Goal: Information Seeking & Learning: Learn about a topic

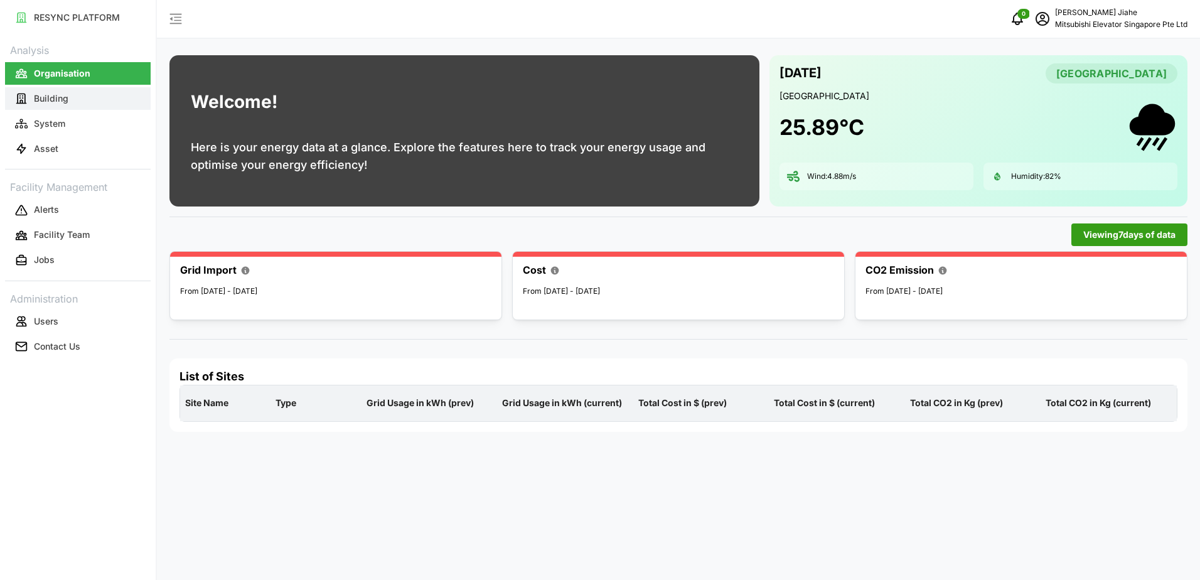
click at [50, 91] on button "Building" at bounding box center [78, 98] width 146 height 23
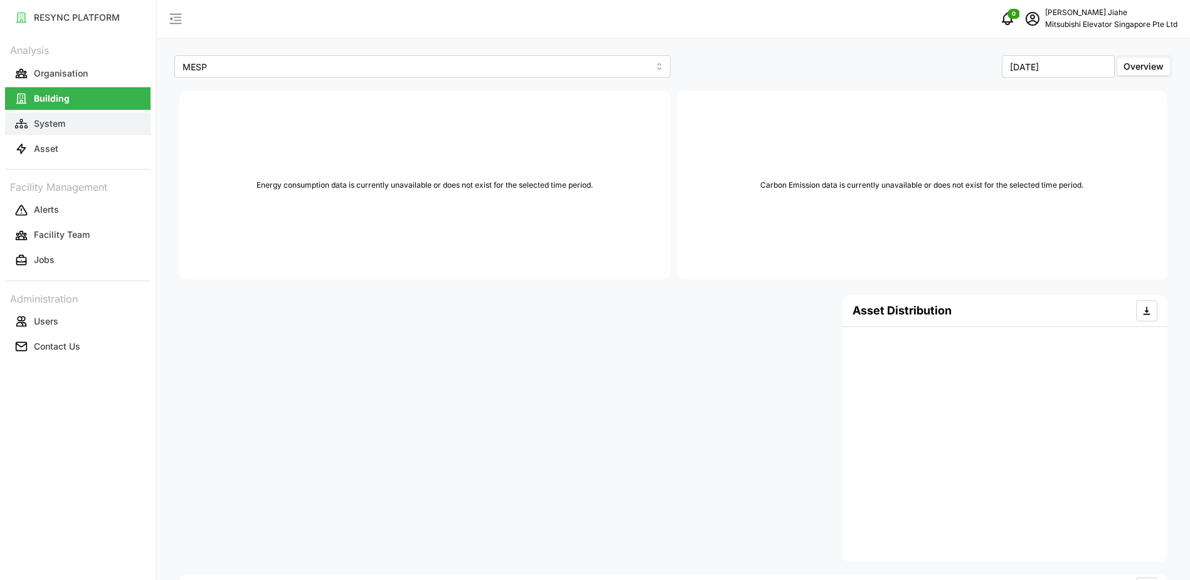
click at [56, 122] on p "System" at bounding box center [49, 123] width 31 height 13
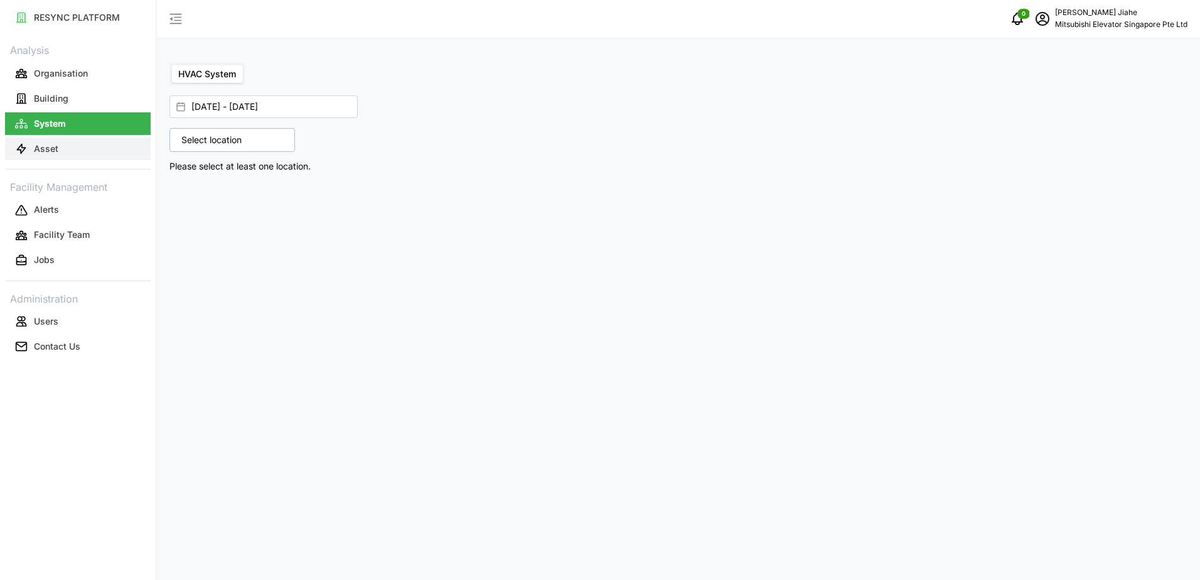
click at [50, 146] on p "Asset" at bounding box center [46, 148] width 24 height 13
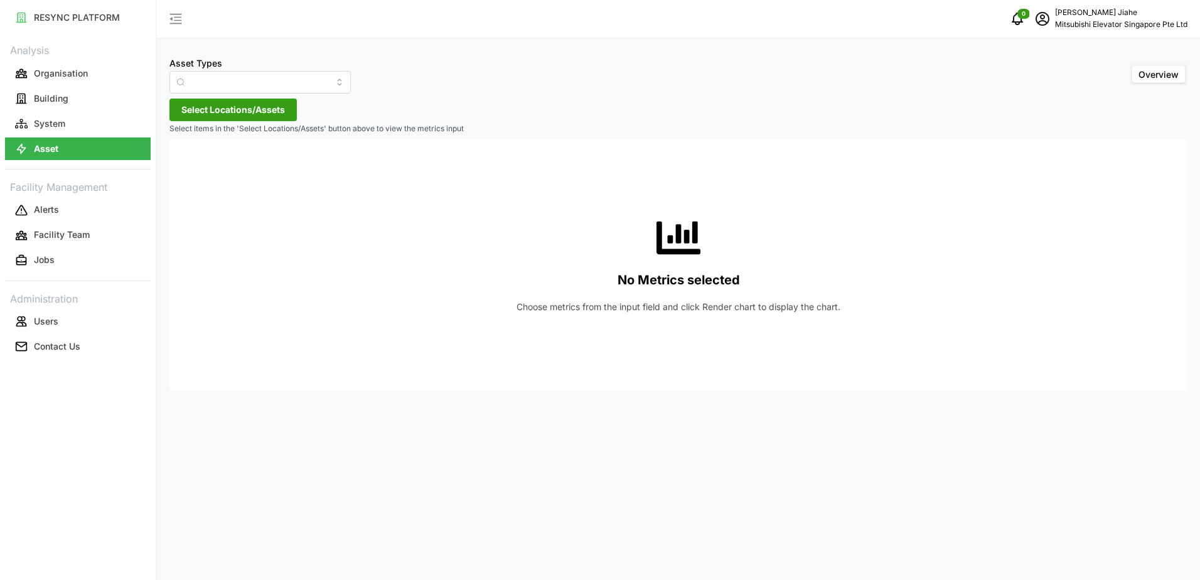
type input "Electrical Meter"
click at [250, 115] on span "Select Locations/Assets" at bounding box center [233, 109] width 104 height 21
click at [199, 167] on span "Select MESP" at bounding box center [201, 167] width 8 height 8
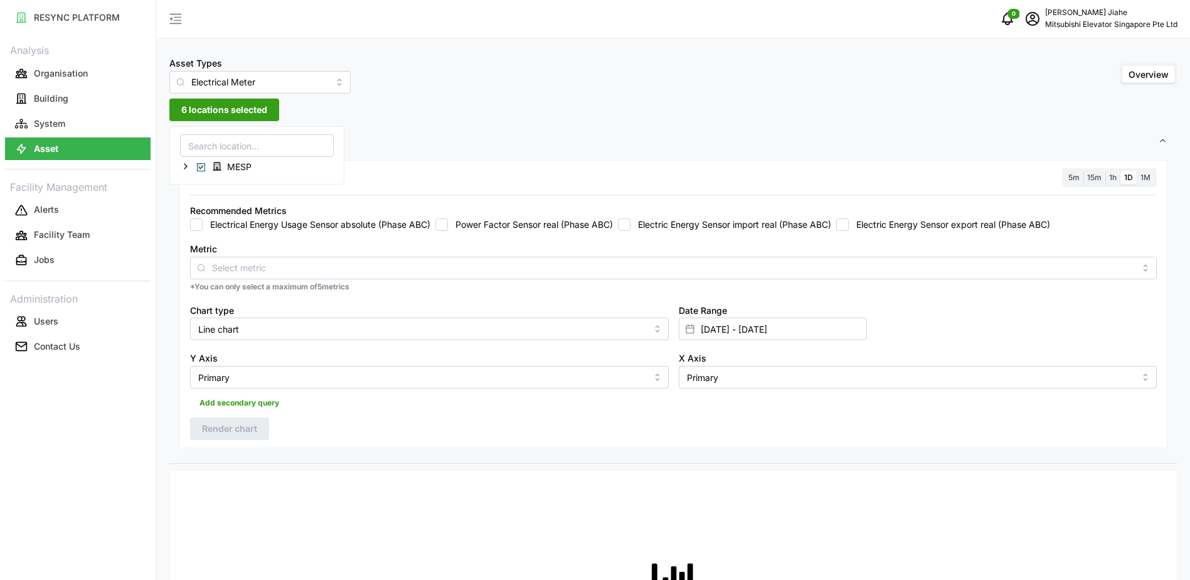
click at [191, 226] on input "Electrical Energy Usage Sensor absolute (Phase ABC)" at bounding box center [196, 224] width 13 height 13
checkbox input "true"
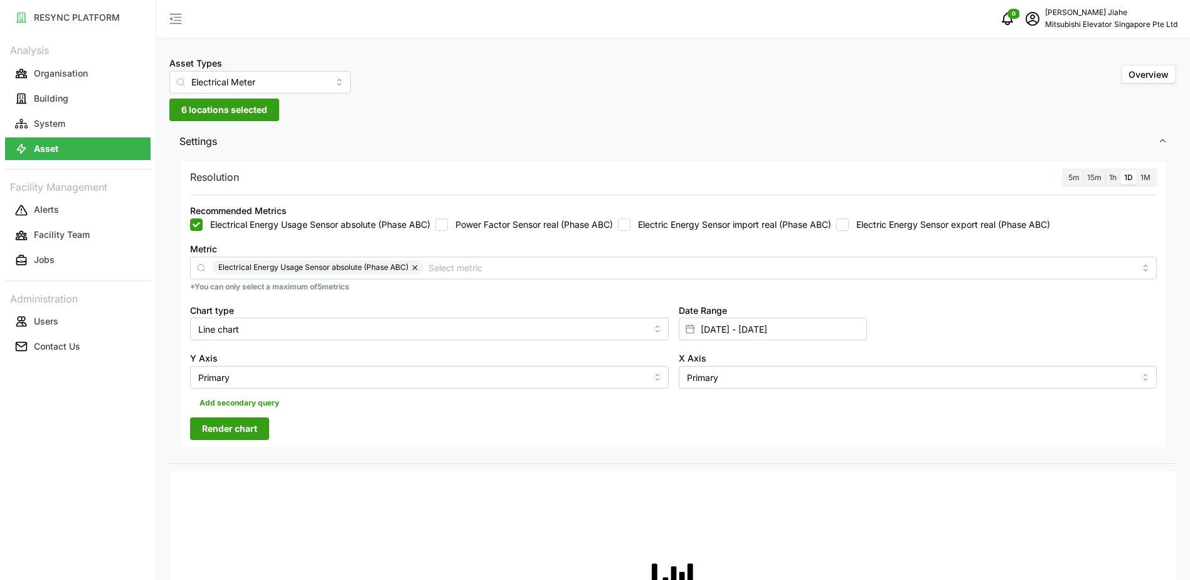
click at [446, 218] on input "Power Factor Sensor real (Phase ABC)" at bounding box center [441, 224] width 13 height 13
checkbox input "true"
click at [631, 226] on input "Electric Energy Sensor import real (Phase ABC)" at bounding box center [624, 224] width 13 height 13
checkbox input "true"
click at [848, 226] on input "Electric Energy Sensor export real (Phase ABC)" at bounding box center [842, 224] width 13 height 13
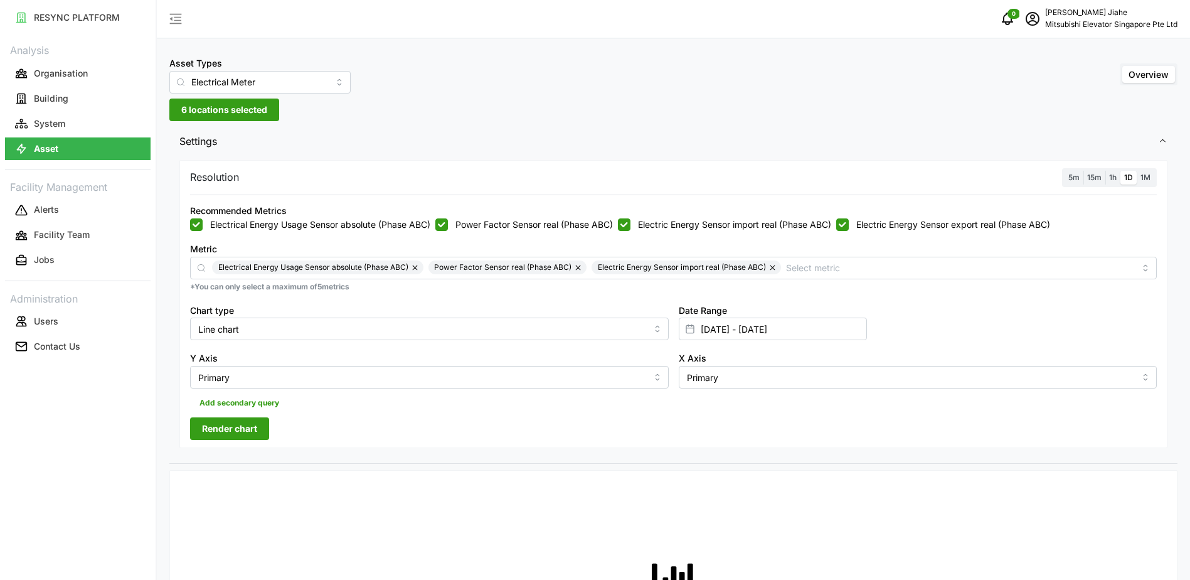
checkbox input "true"
click at [759, 321] on input "[DATE] - [DATE]" at bounding box center [773, 328] width 188 height 23
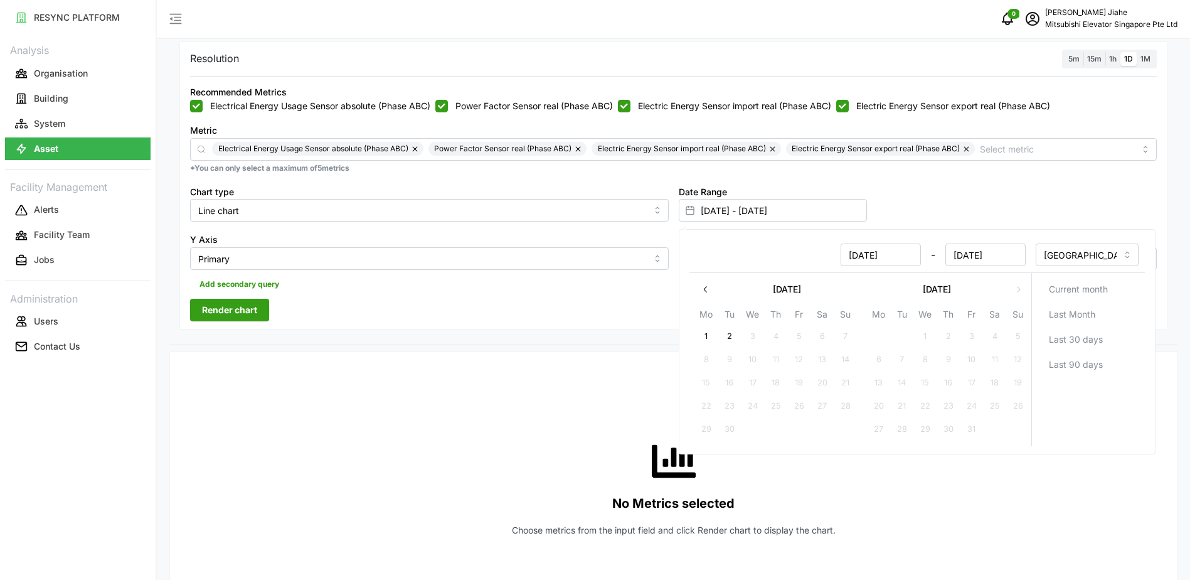
scroll to position [125, 0]
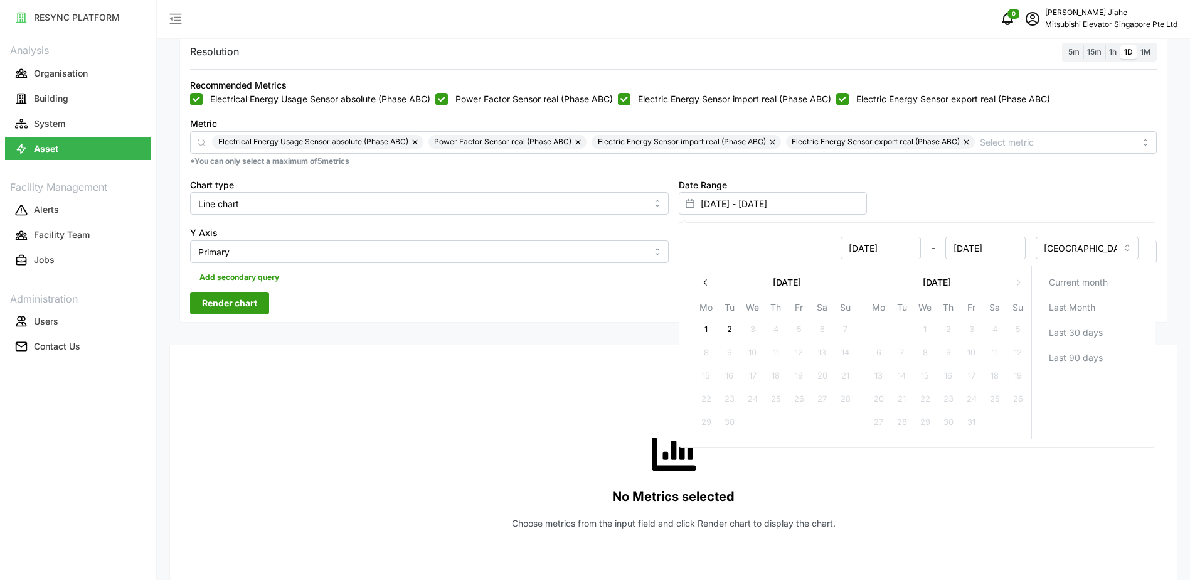
click at [710, 280] on icon "button" at bounding box center [705, 282] width 10 height 10
click at [877, 427] on button "25" at bounding box center [878, 422] width 23 height 23
type input "[DATE] - [DATE]"
type input "[DATE]"
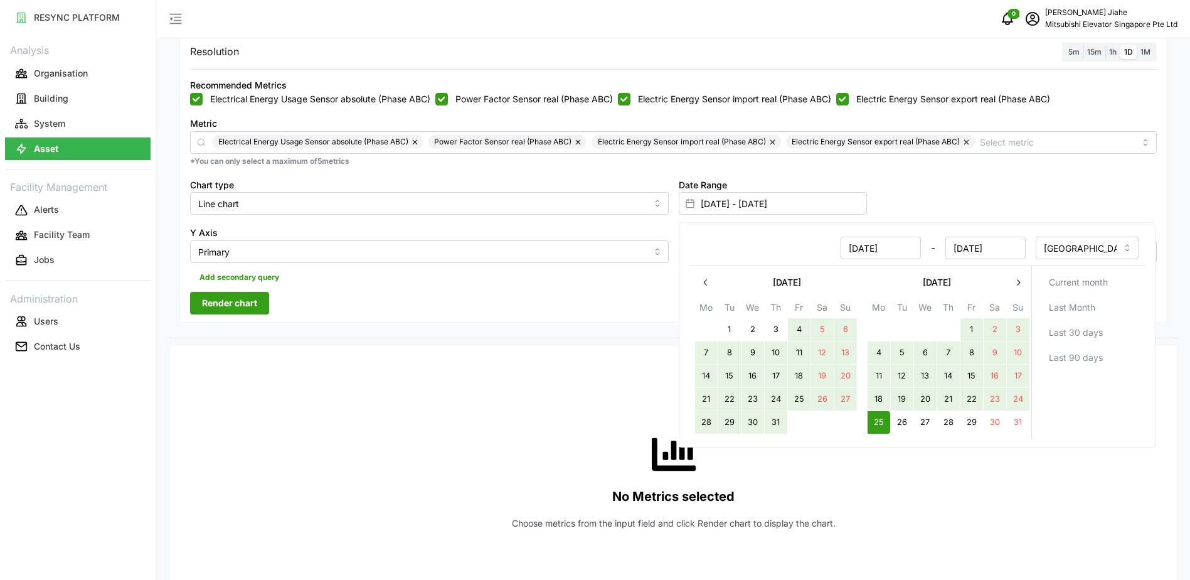
click at [1020, 280] on icon "button" at bounding box center [1018, 282] width 10 height 10
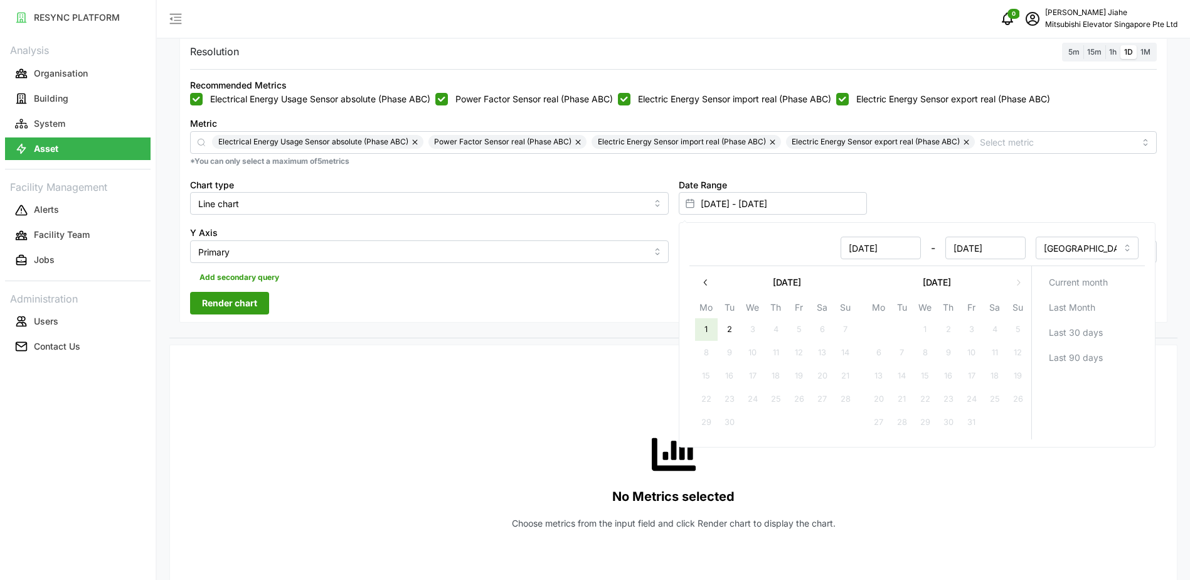
click at [703, 327] on button "1" at bounding box center [706, 329] width 23 height 23
type input "[DATE] - [DATE]"
type input "[DATE]"
click at [573, 303] on div "Resolution 5m 15m 1h 1D 1M Recommended Metrics Electrical Energy Usage Sensor a…" at bounding box center [673, 179] width 988 height 289
click at [235, 307] on span "Render chart" at bounding box center [229, 302] width 55 height 21
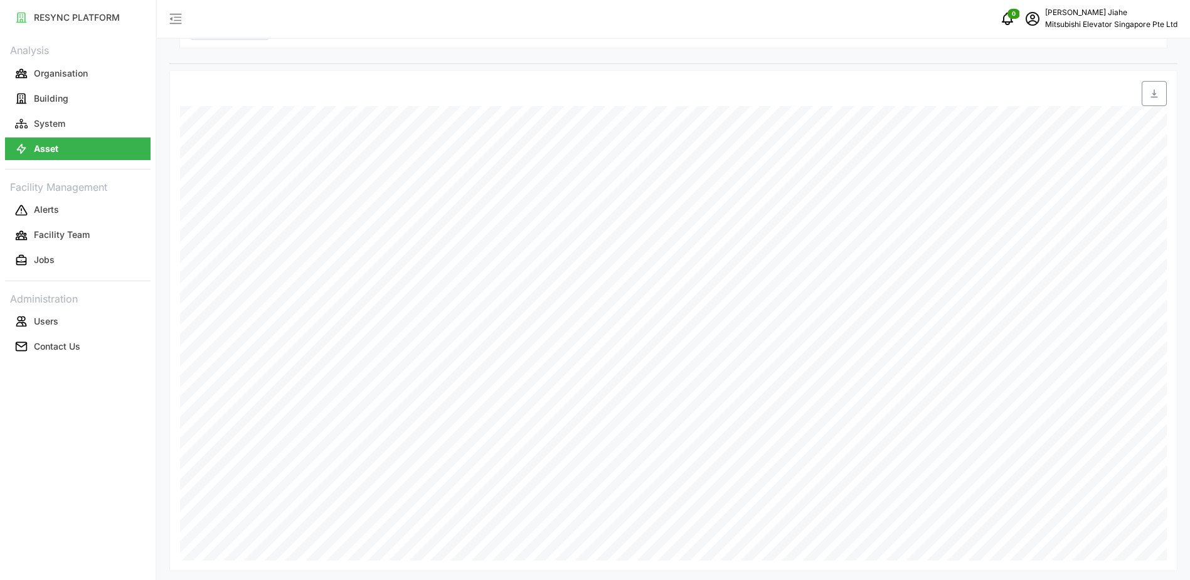
scroll to position [403, 0]
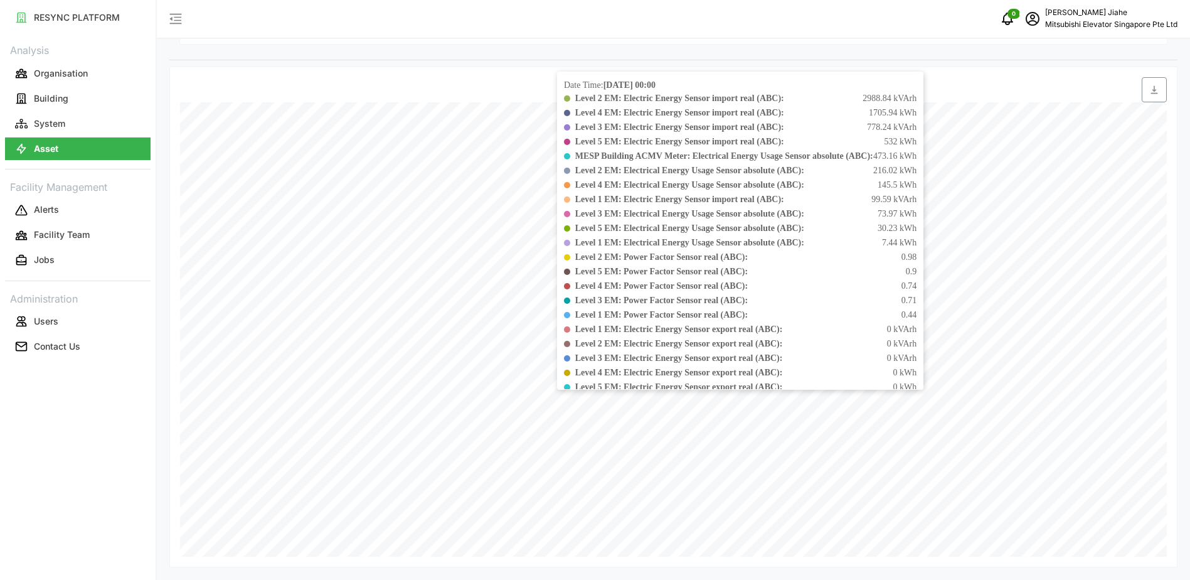
click at [863, 277] on div "Level 5 EM: Power Factor Sensor real (ABC): 0.9" at bounding box center [746, 271] width 342 height 13
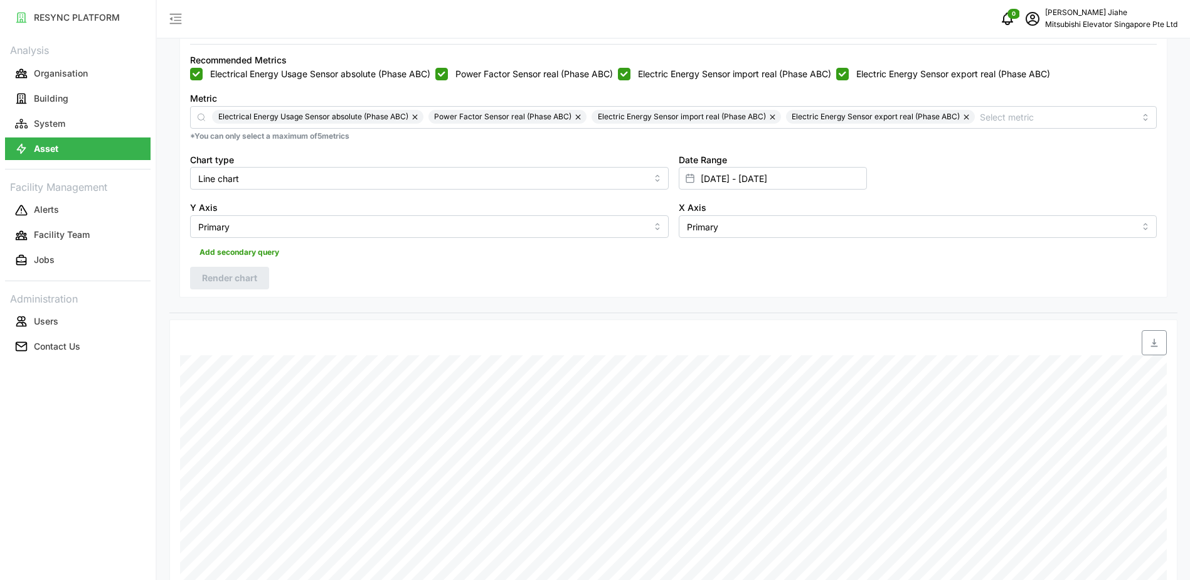
scroll to position [0, 0]
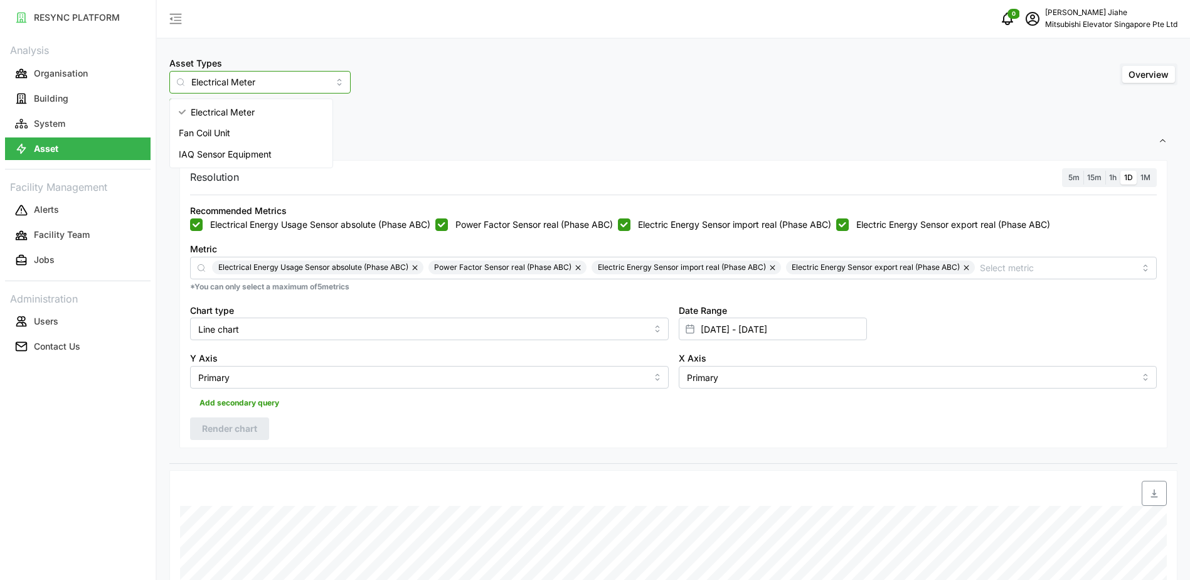
click at [234, 85] on input "Electrical Meter" at bounding box center [259, 82] width 181 height 23
click at [233, 152] on span "IAQ Sensor Equipment" at bounding box center [225, 154] width 93 height 14
type input "IAQ Sensor Equipment"
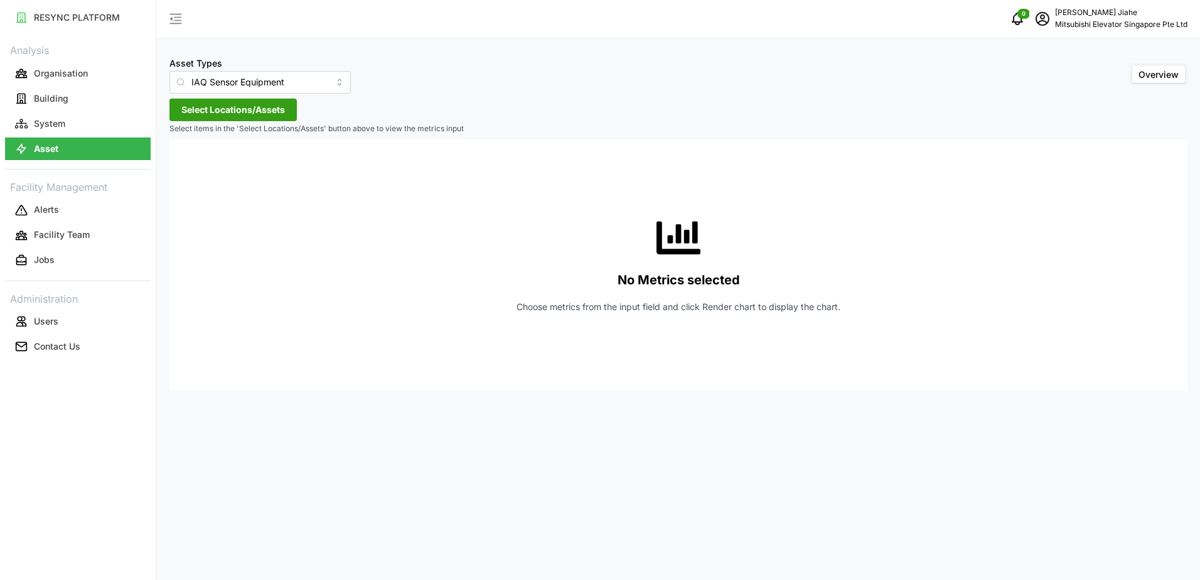
click at [247, 106] on span "Select Locations/Assets" at bounding box center [233, 109] width 104 height 21
click at [205, 172] on div "MESP" at bounding box center [257, 166] width 152 height 18
click at [201, 169] on span "Select MESP" at bounding box center [201, 167] width 8 height 8
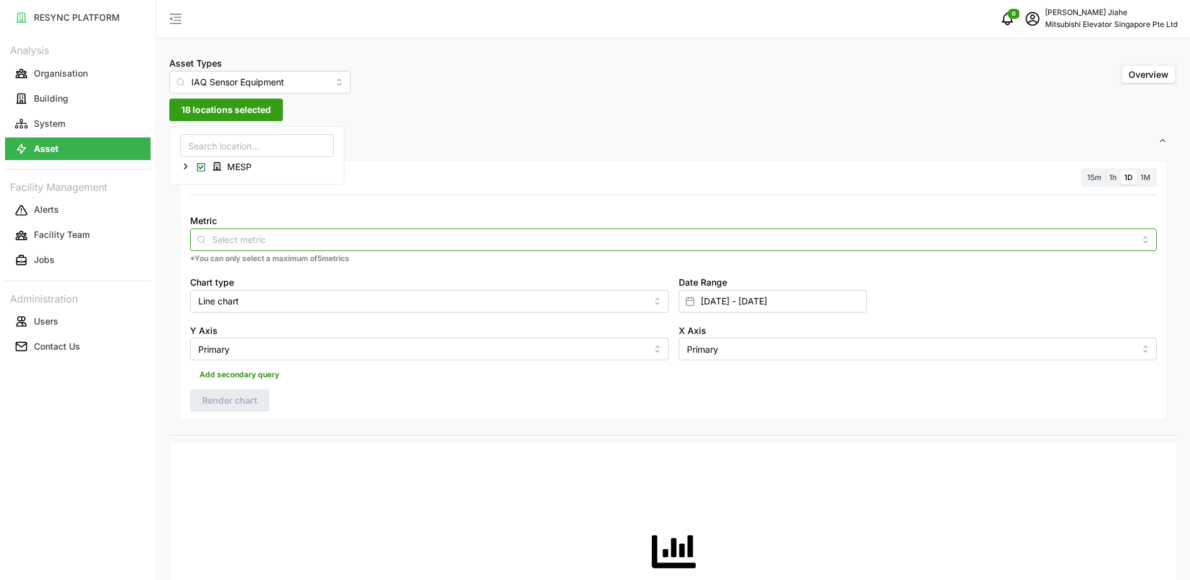
click at [256, 240] on input "Metric" at bounding box center [673, 239] width 923 height 14
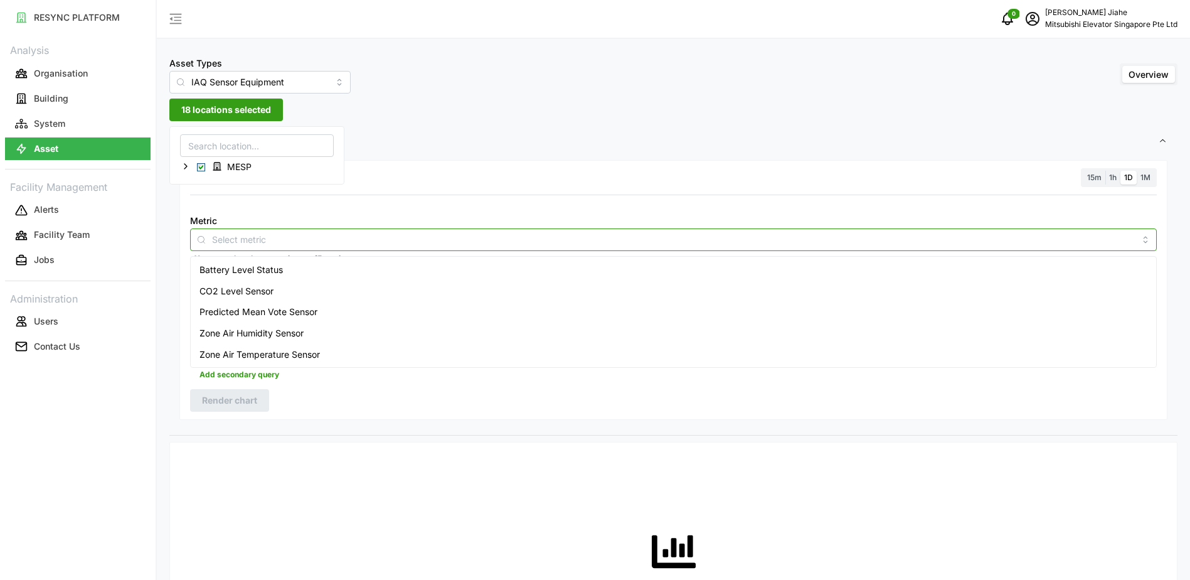
click at [248, 265] on span "Battery Level Status" at bounding box center [241, 270] width 83 height 14
click at [246, 353] on span "Zone Air Temperature Sensor" at bounding box center [260, 355] width 120 height 14
click at [247, 332] on span "Zone Air Humidity Sensor" at bounding box center [252, 333] width 104 height 14
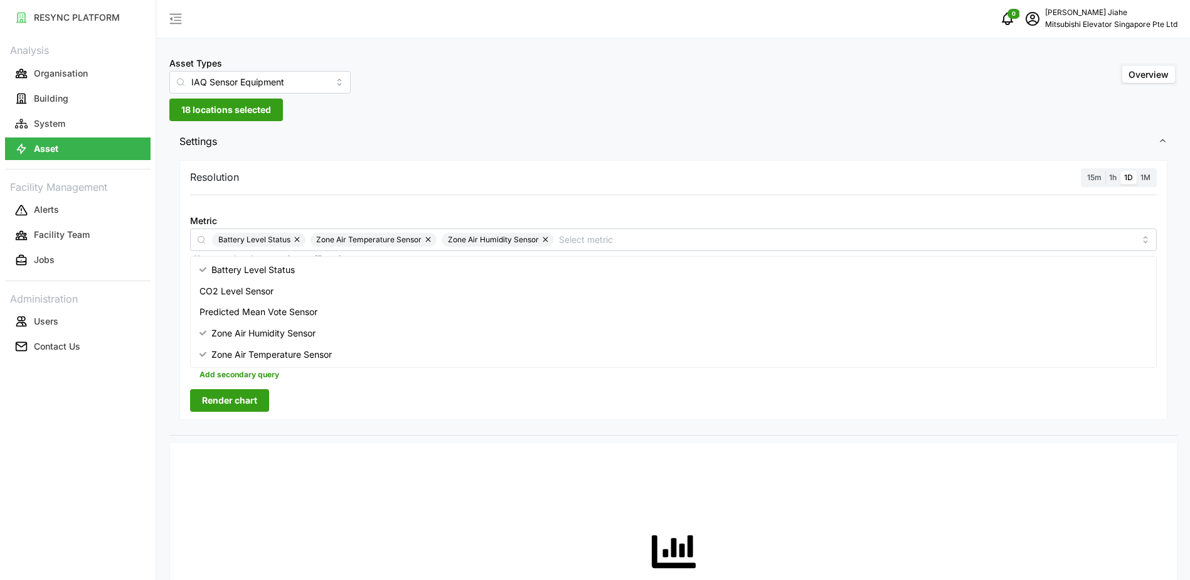
click at [244, 391] on span "Render chart" at bounding box center [229, 400] width 55 height 21
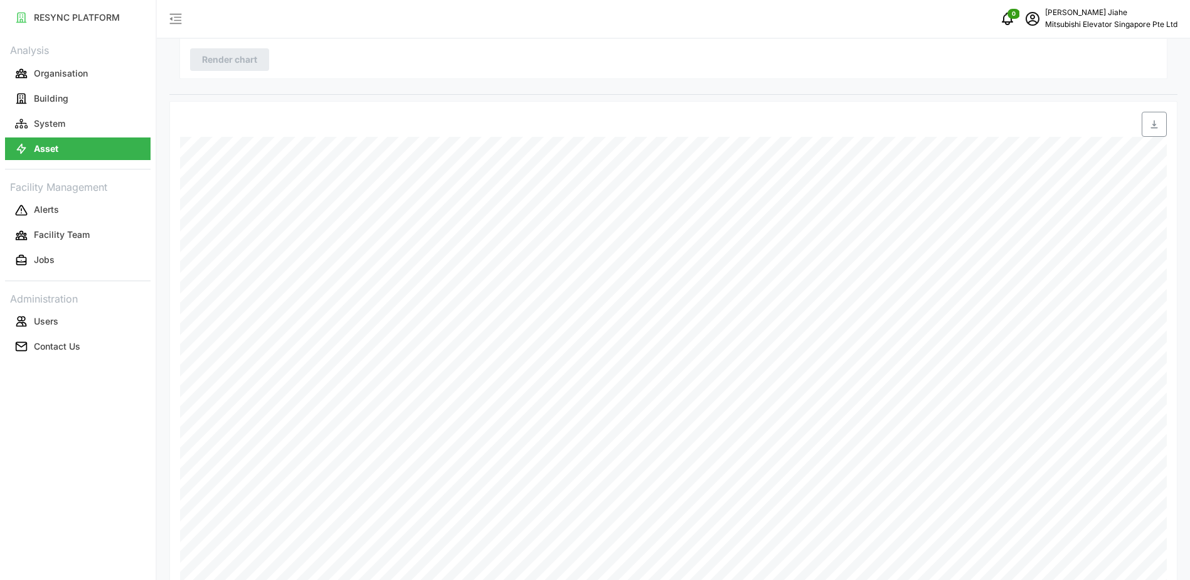
scroll to position [375, 0]
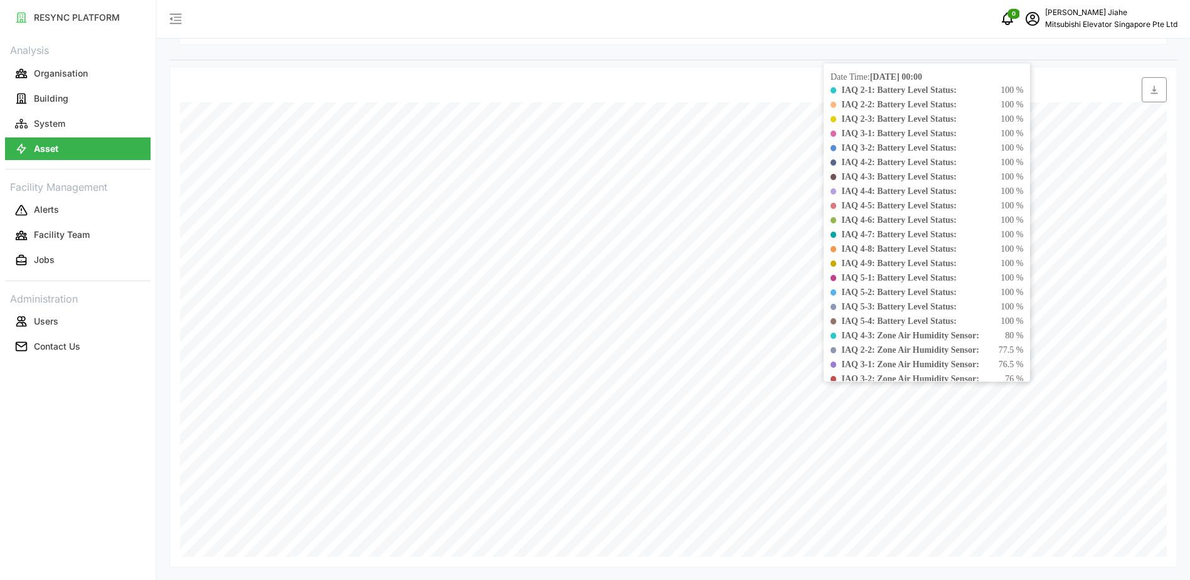
click at [884, 340] on b "IAQ 4-3: Zone Air Humidity Sensor:" at bounding box center [909, 335] width 137 height 9
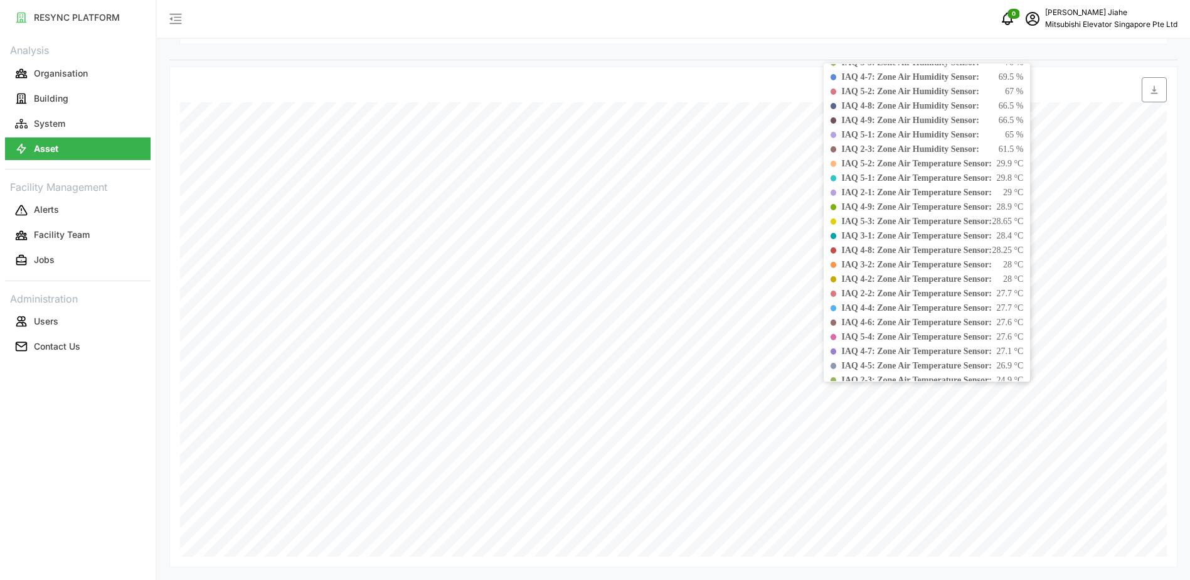
scroll to position [445, 0]
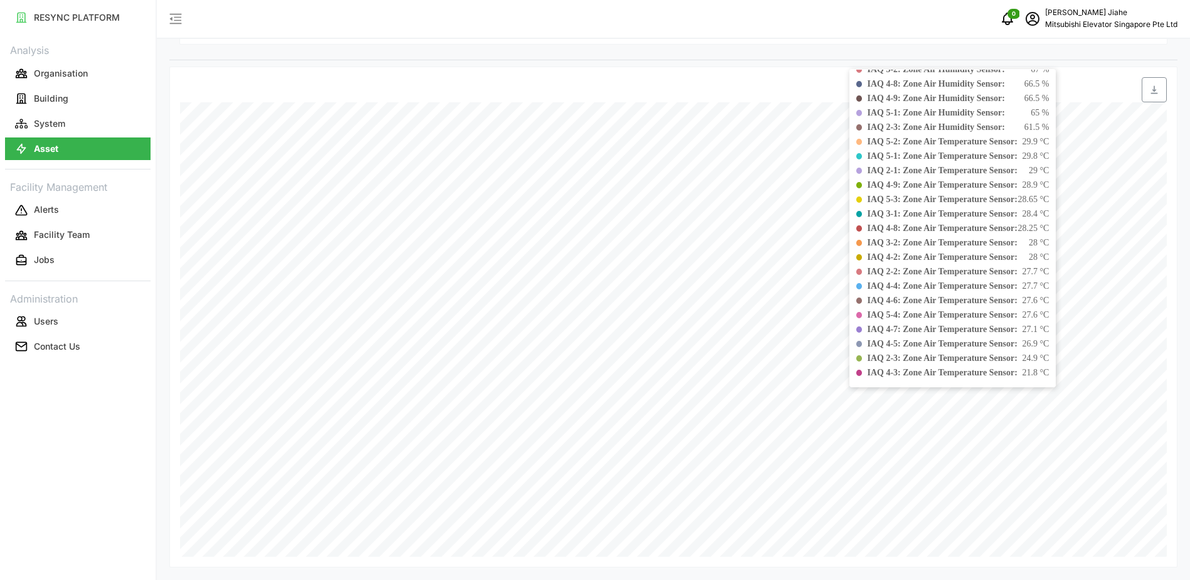
click at [861, 378] on div "IAQ 4-3: Zone Air Temperature Sensor: 21.8 °C" at bounding box center [952, 372] width 193 height 13
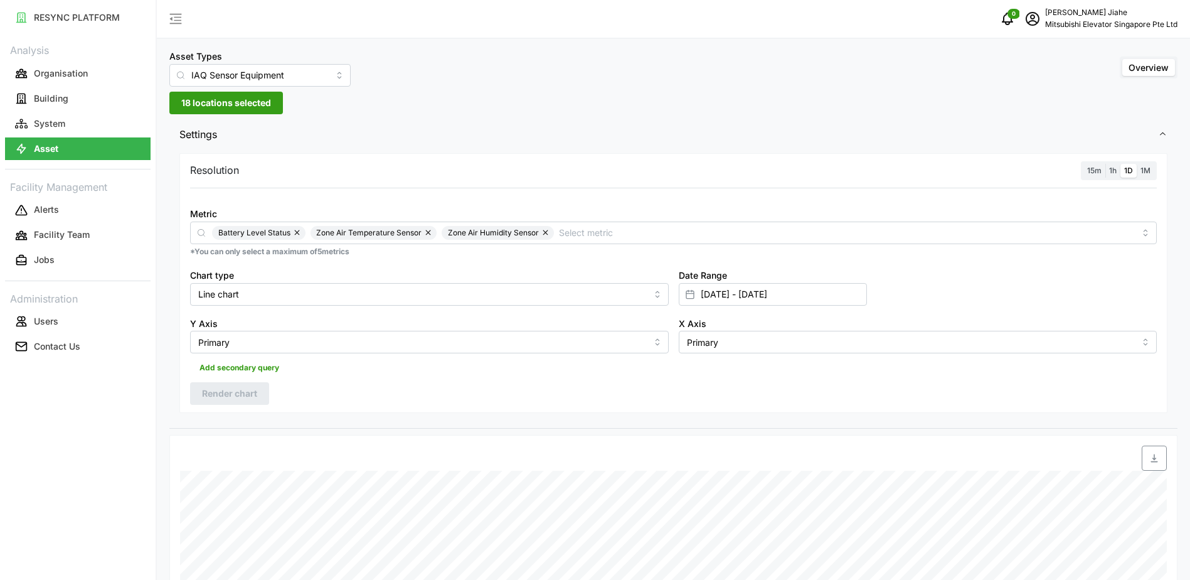
scroll to position [0, 0]
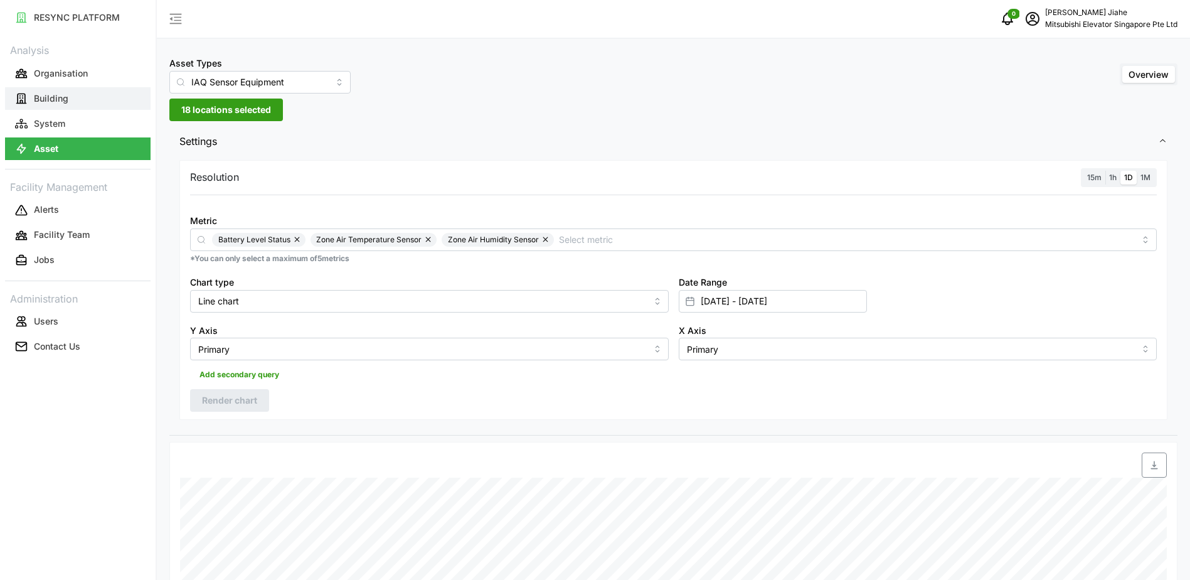
click at [53, 97] on p "Building" at bounding box center [51, 98] width 35 height 13
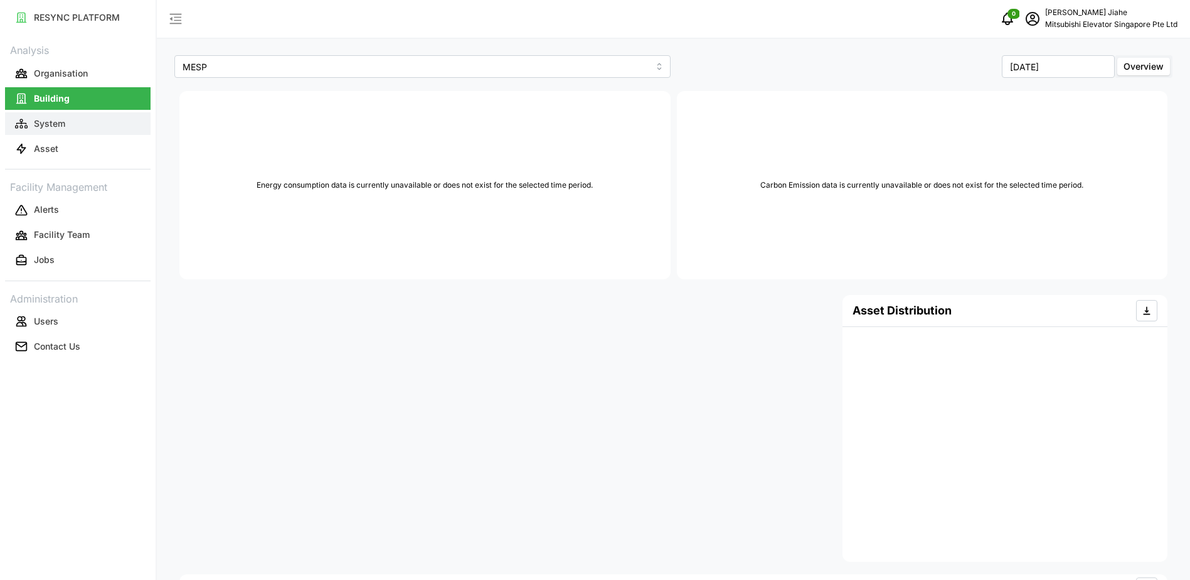
click at [52, 117] on p "System" at bounding box center [49, 123] width 31 height 13
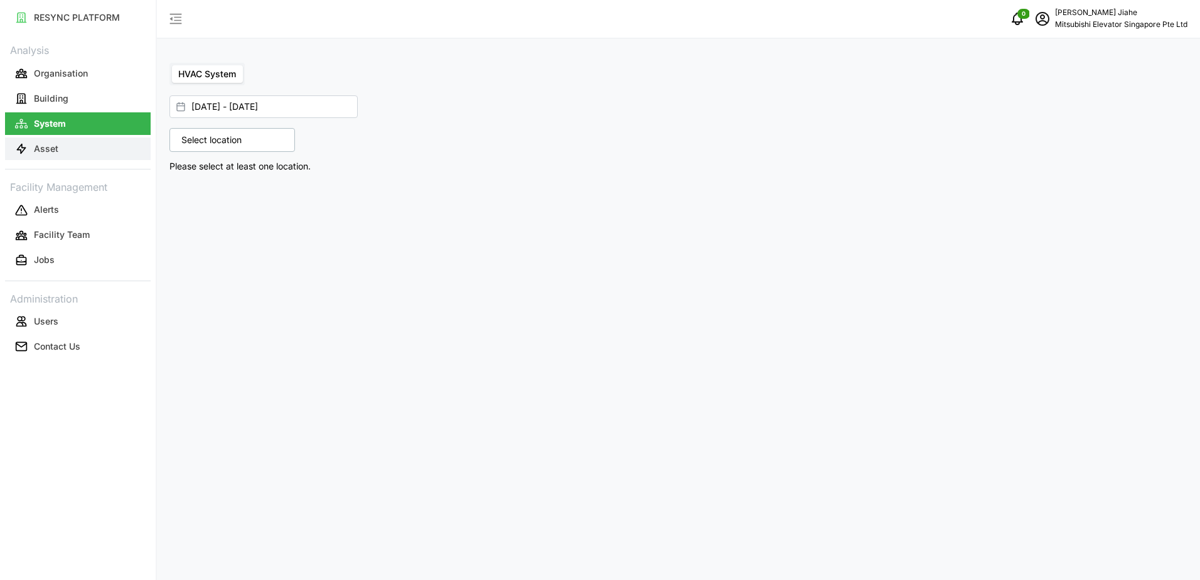
click at [58, 151] on button "Asset" at bounding box center [78, 148] width 146 height 23
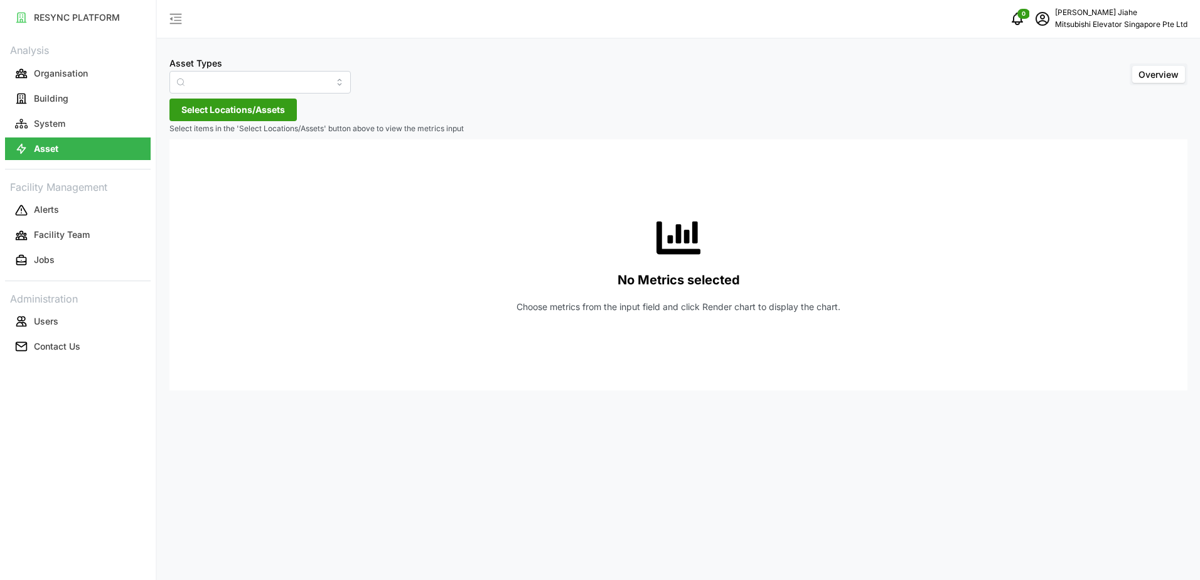
type input "Electrical Meter"
click at [68, 22] on p "RESYNC PLATFORM" at bounding box center [77, 17] width 86 height 13
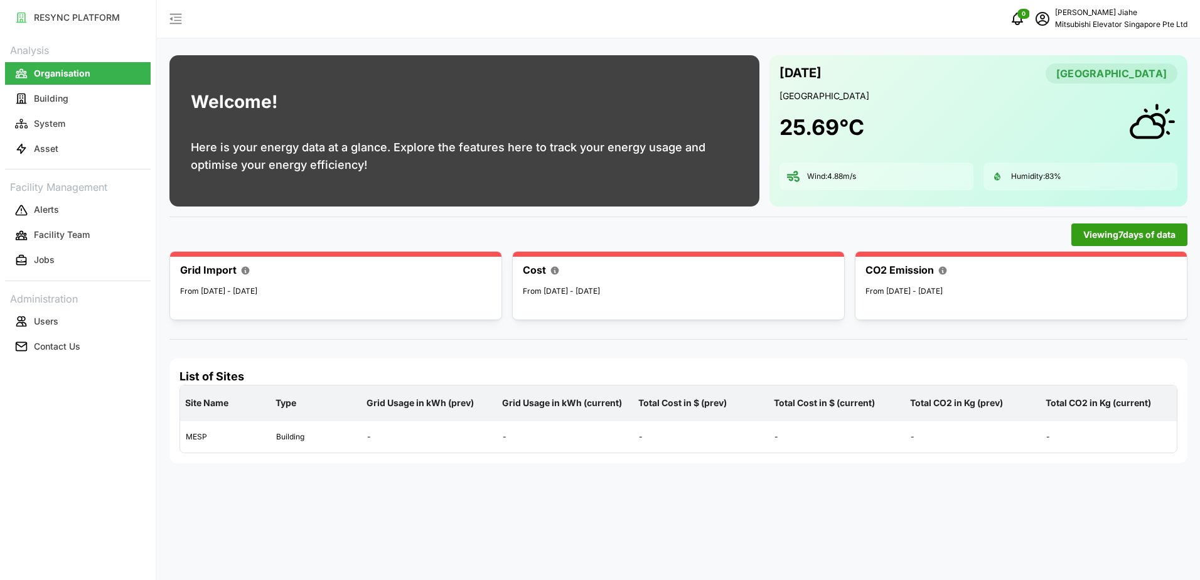
click at [297, 538] on div "Welcome! Here is your energy data at a glance. Explore the features here to tra…" at bounding box center [678, 290] width 1043 height 580
click at [70, 142] on button "Asset" at bounding box center [78, 148] width 146 height 23
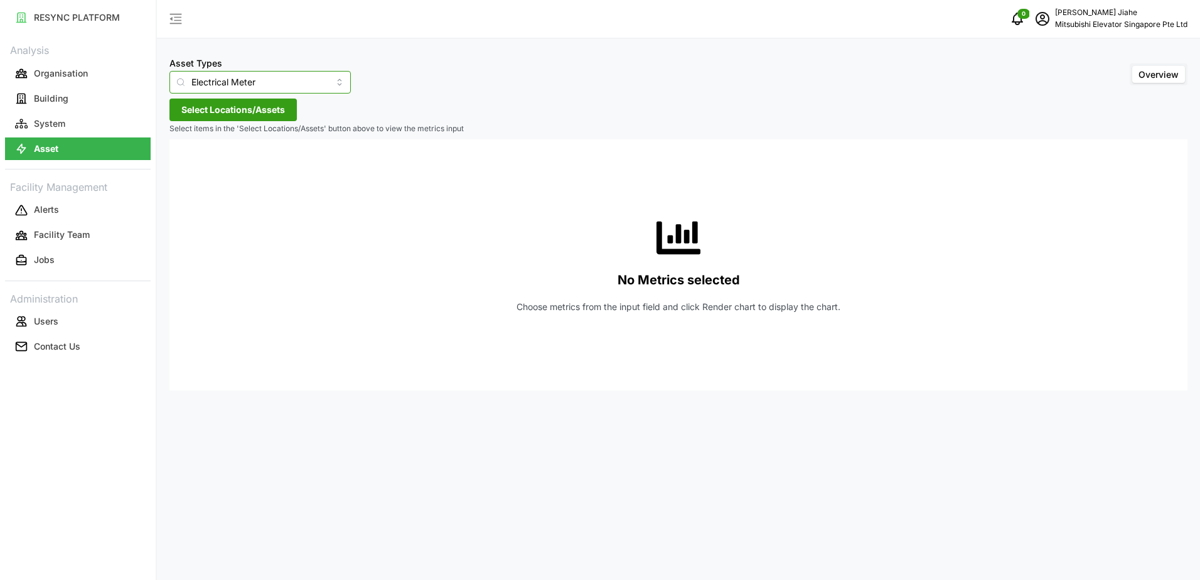
click at [228, 87] on input "Electrical Meter" at bounding box center [259, 82] width 181 height 23
click at [196, 132] on span "Fan Coil Unit" at bounding box center [204, 133] width 51 height 14
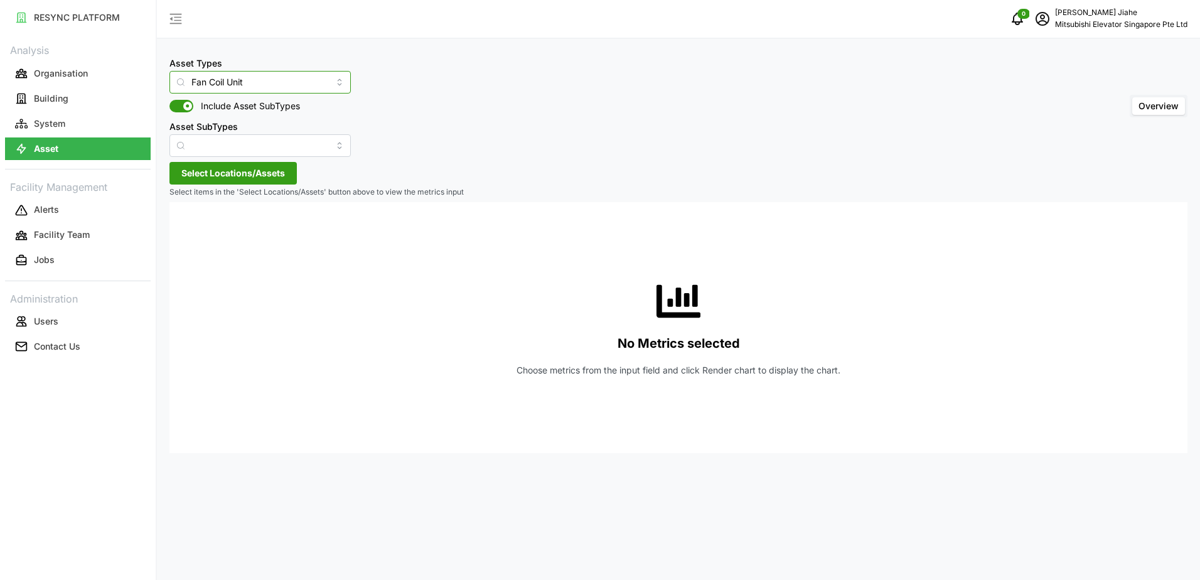
click at [250, 93] on input "Fan Coil Unit" at bounding box center [259, 82] width 181 height 23
click at [239, 112] on span "Electrical Meter" at bounding box center [211, 112] width 64 height 14
type input "Electrical Meter"
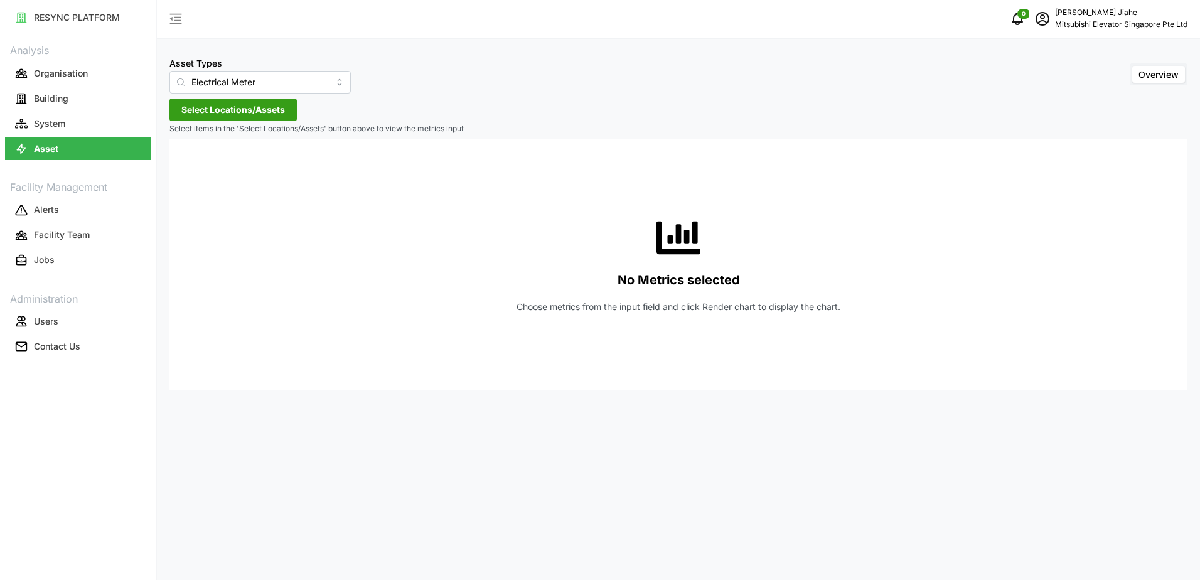
click at [251, 119] on span "Select Locations/Assets" at bounding box center [233, 109] width 104 height 21
click at [201, 168] on span "Select MESP" at bounding box center [201, 167] width 8 height 8
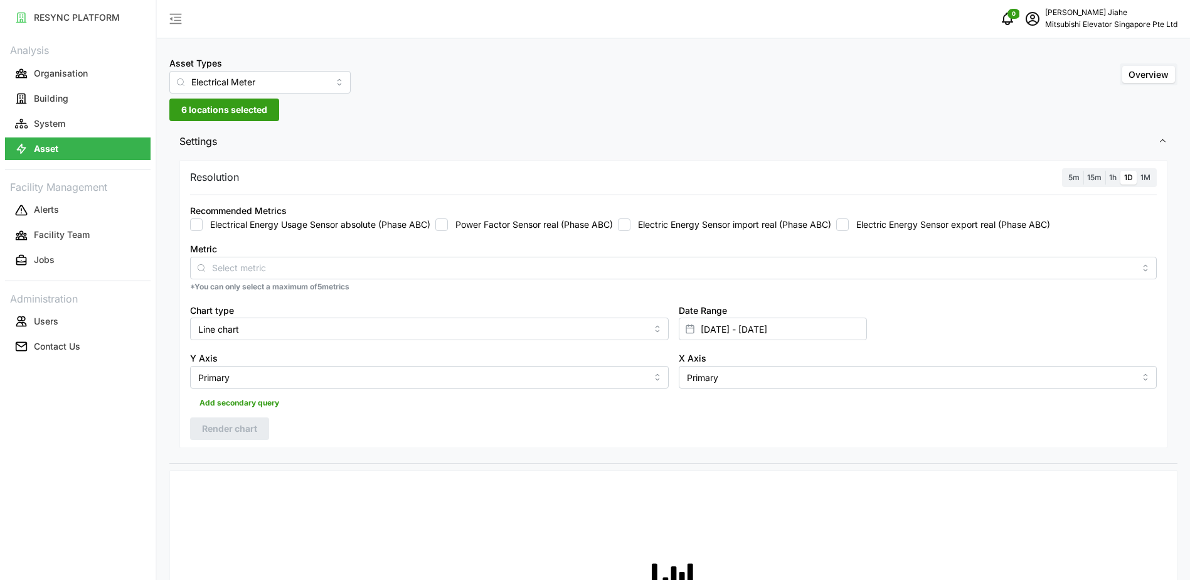
click at [192, 226] on input "Electrical Energy Usage Sensor absolute (Phase ABC)" at bounding box center [196, 224] width 13 height 13
checkbox input "true"
click at [454, 228] on label "Power Factor Sensor real (Phase ABC)" at bounding box center [530, 224] width 165 height 13
click at [448, 228] on input "Power Factor Sensor real (Phase ABC)" at bounding box center [441, 224] width 13 height 13
checkbox input "true"
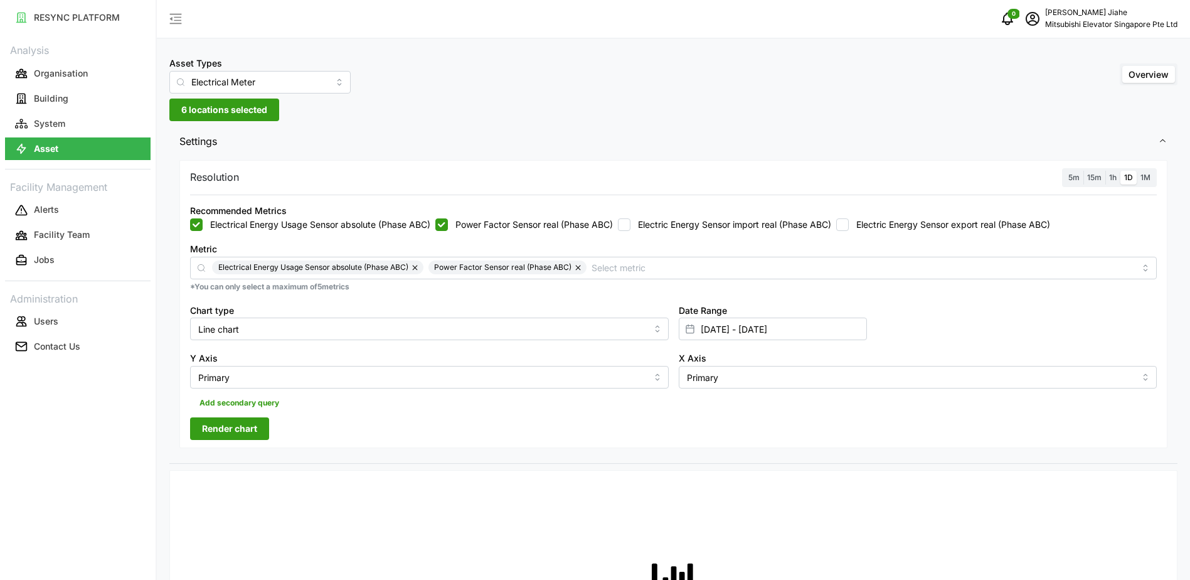
click at [627, 231] on div "Recommended Metrics Electrical Energy Usage Sensor absolute (Phase ABC) Power F…" at bounding box center [673, 217] width 977 height 38
click at [849, 223] on input "Electric Energy Sensor export real (Phase ABC)" at bounding box center [842, 224] width 13 height 13
checkbox input "true"
click at [627, 221] on input "Electric Energy Sensor import real (Phase ABC)" at bounding box center [624, 224] width 13 height 13
checkbox input "true"
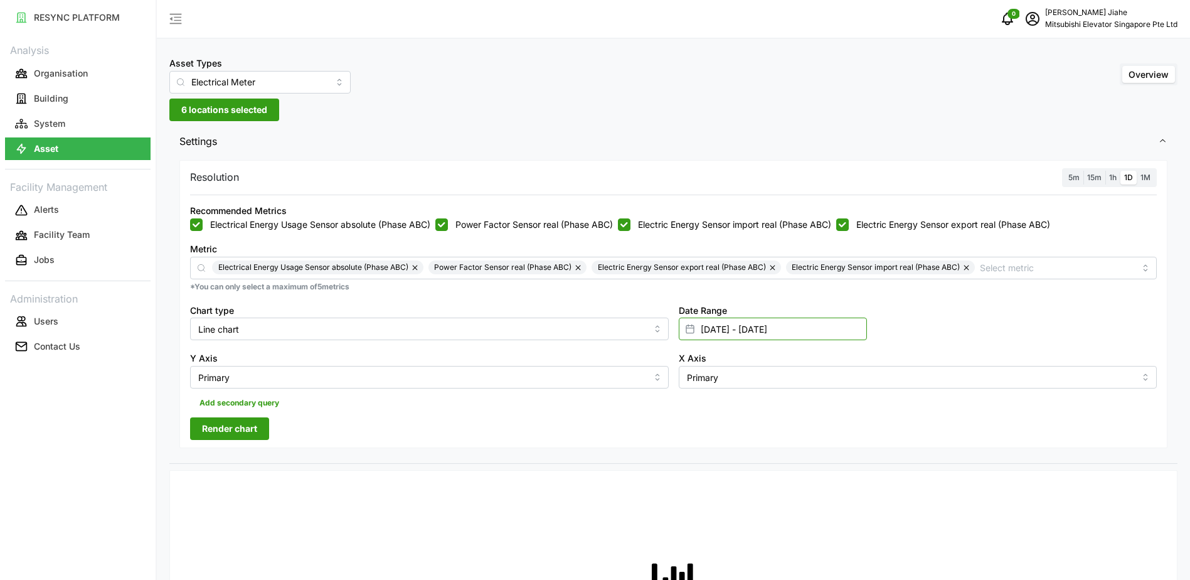
click at [777, 331] on input "[DATE] - [DATE]" at bounding box center [773, 328] width 188 height 23
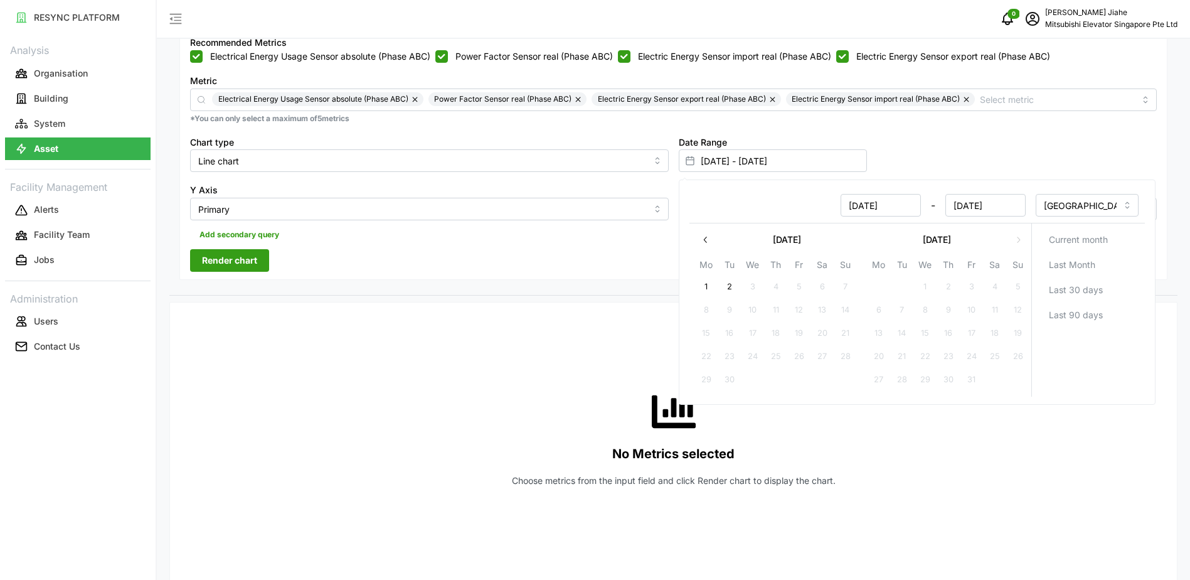
scroll to position [188, 0]
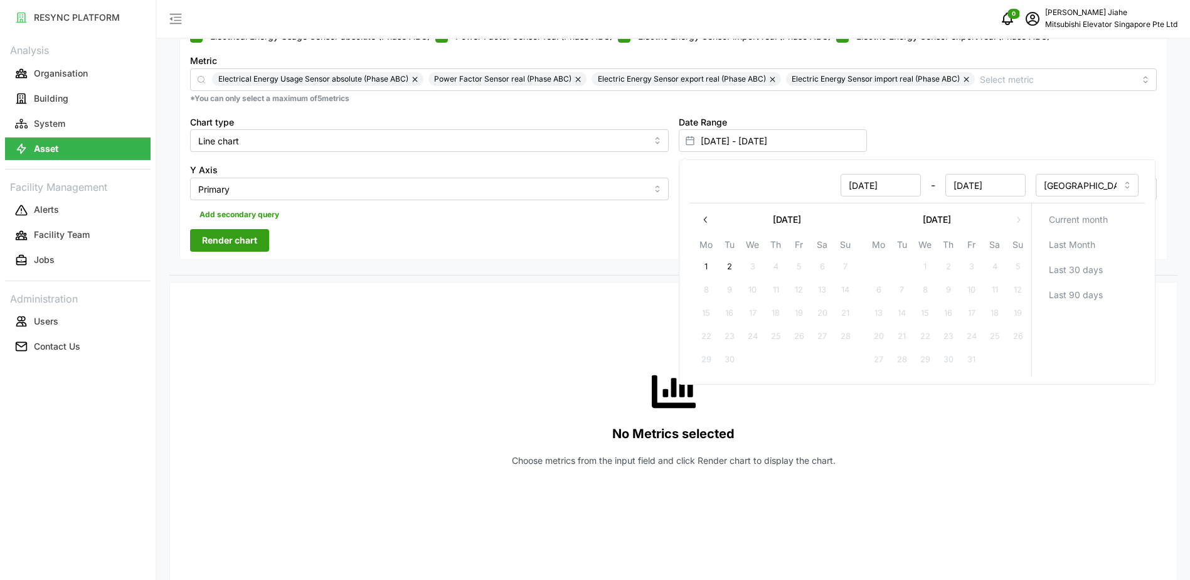
click at [708, 267] on button "1" at bounding box center [706, 266] width 23 height 23
type input "[DATE] - [DATE]"
type input "[DATE]"
click at [708, 267] on button "1" at bounding box center [706, 266] width 23 height 23
click at [581, 233] on div "Resolution 5m 15m 1h 1D 1M Recommended Metrics Electrical Energy Usage Sensor a…" at bounding box center [673, 116] width 988 height 289
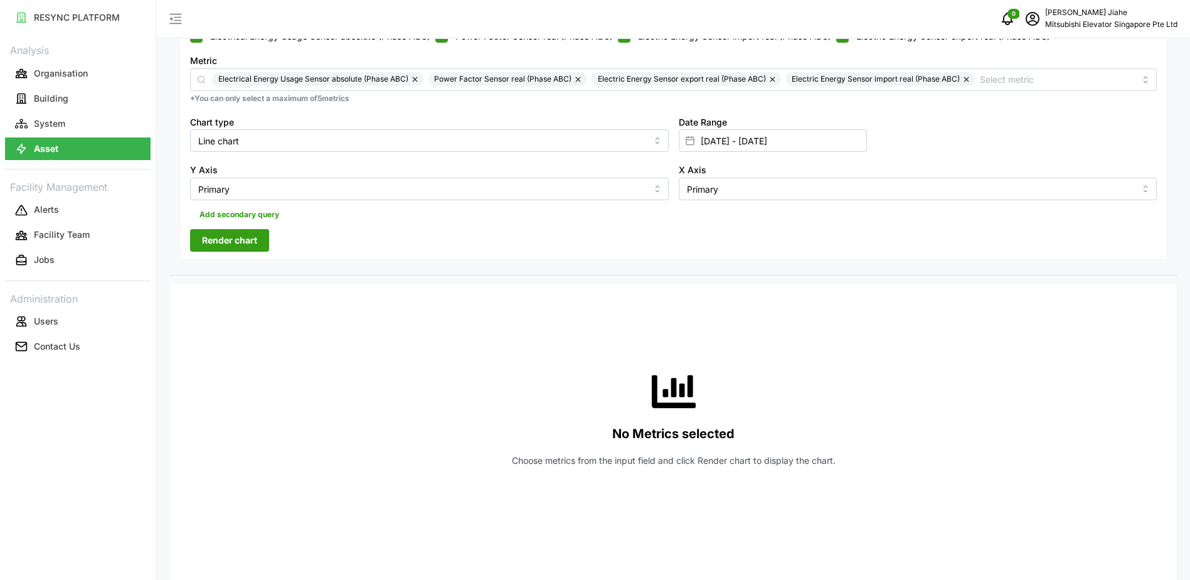
click at [245, 219] on span "Add secondary query" at bounding box center [240, 215] width 80 height 18
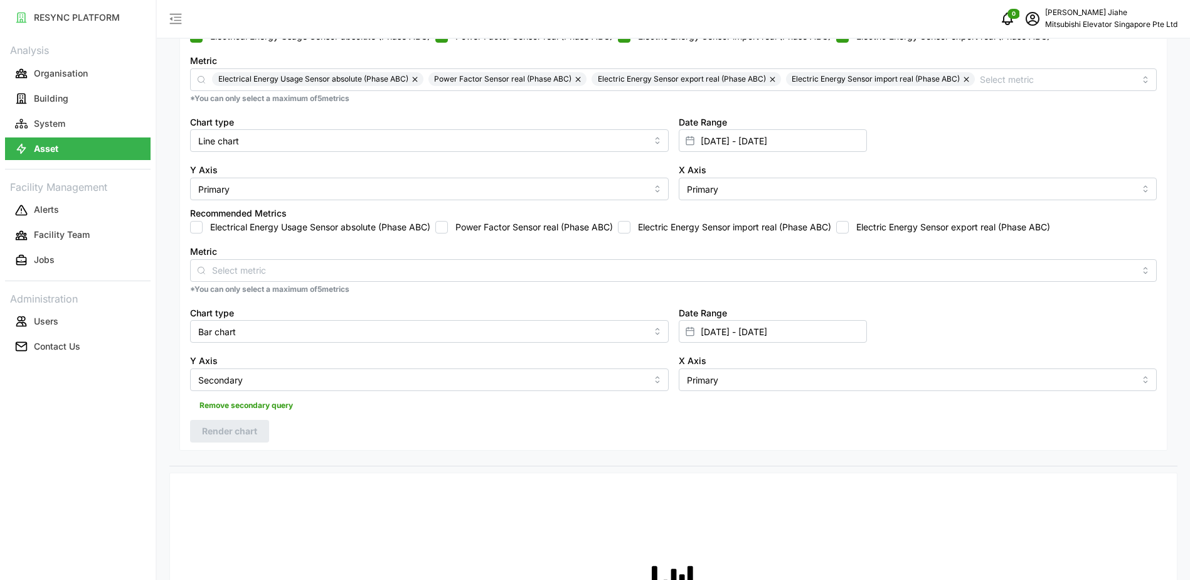
click at [196, 228] on input "Electrical Energy Usage Sensor absolute (Phase ABC)" at bounding box center [196, 227] width 13 height 13
checkbox input "true"
drag, startPoint x: 433, startPoint y: 231, endPoint x: 440, endPoint y: 230, distance: 6.9
click at [434, 231] on div "Electrical Energy Usage Sensor absolute (Phase ABC) Power Factor Sensor real (P…" at bounding box center [673, 227] width 967 height 13
click at [443, 228] on input "Power Factor Sensor real (Phase ABC)" at bounding box center [441, 227] width 13 height 13
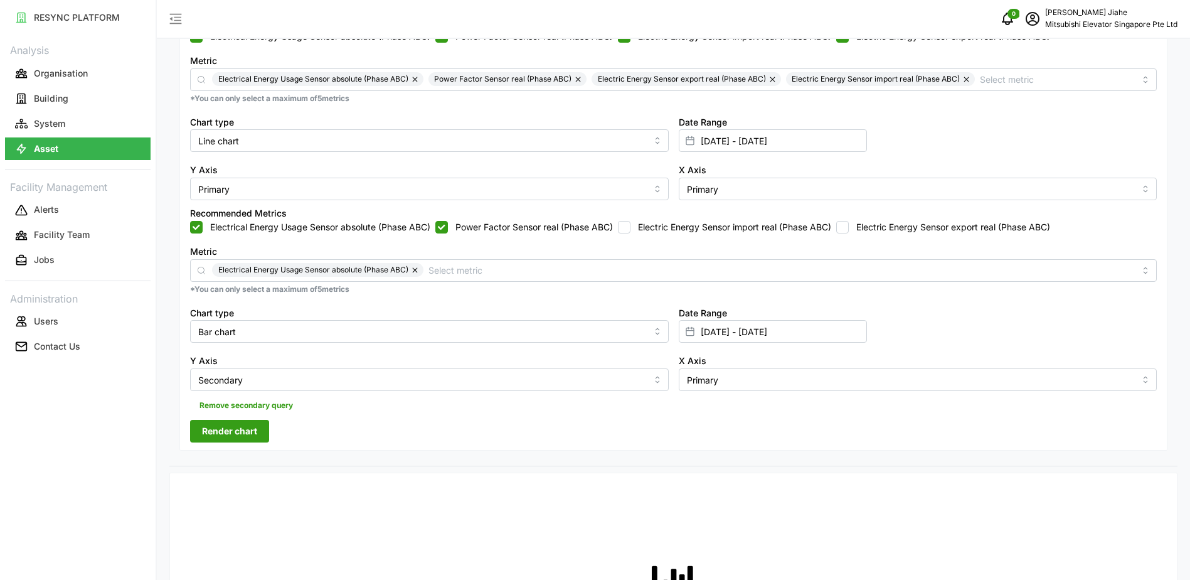
checkbox input "true"
click at [627, 228] on input "Electric Energy Sensor import real (Phase ABC)" at bounding box center [624, 227] width 13 height 13
checkbox input "true"
click at [849, 228] on input "Electric Energy Sensor export real (Phase ABC)" at bounding box center [842, 227] width 13 height 13
checkbox input "true"
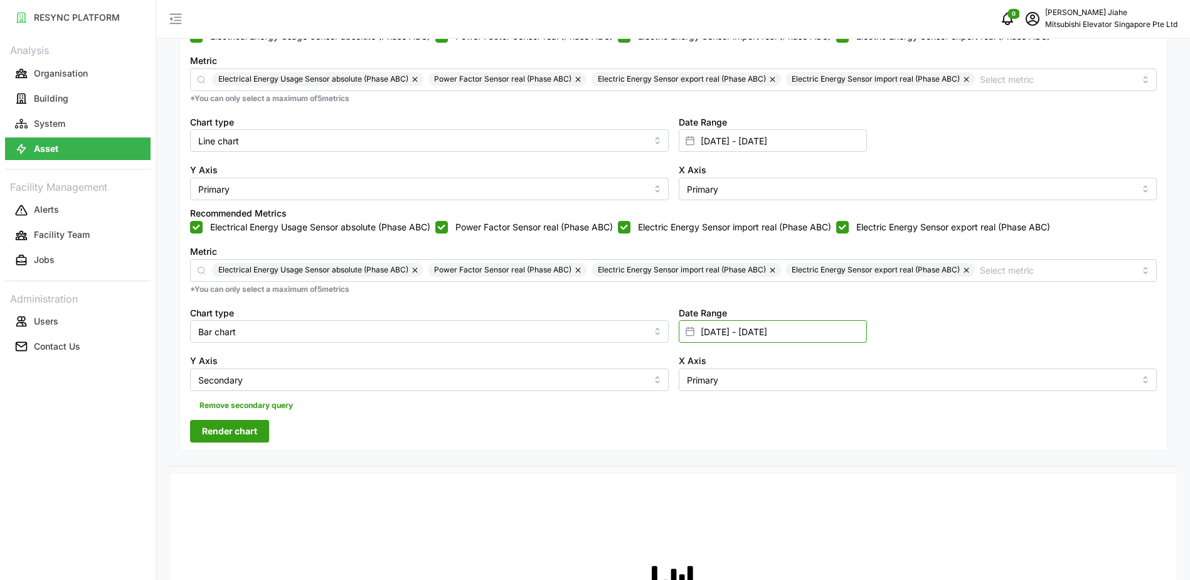
click at [742, 329] on input "[DATE] - [DATE]" at bounding box center [773, 331] width 188 height 23
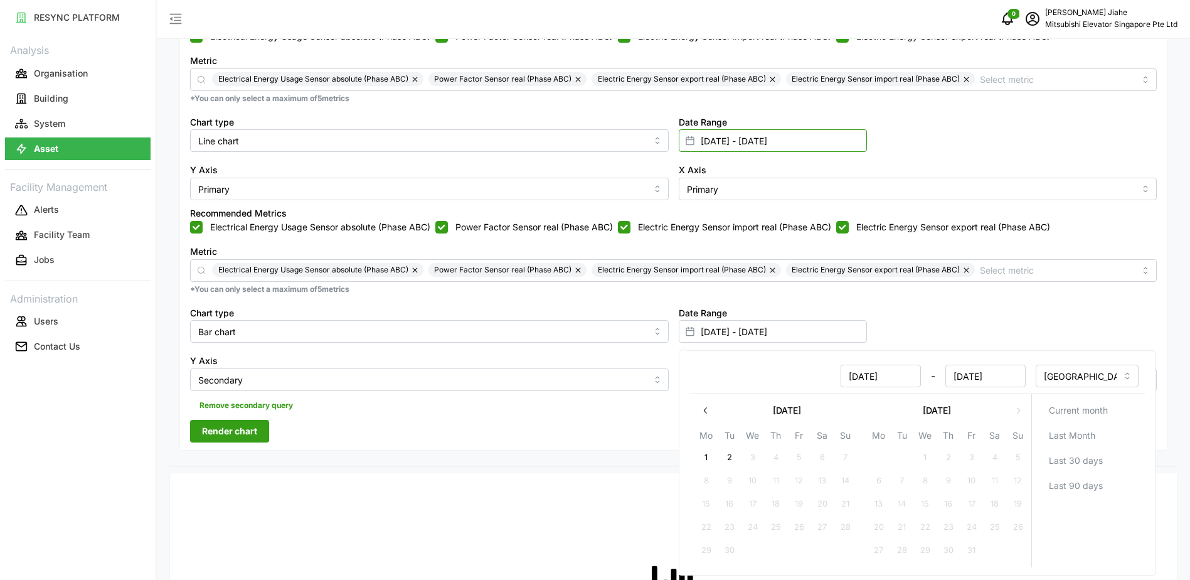
click at [709, 139] on input "[DATE] - [DATE]" at bounding box center [773, 140] width 188 height 23
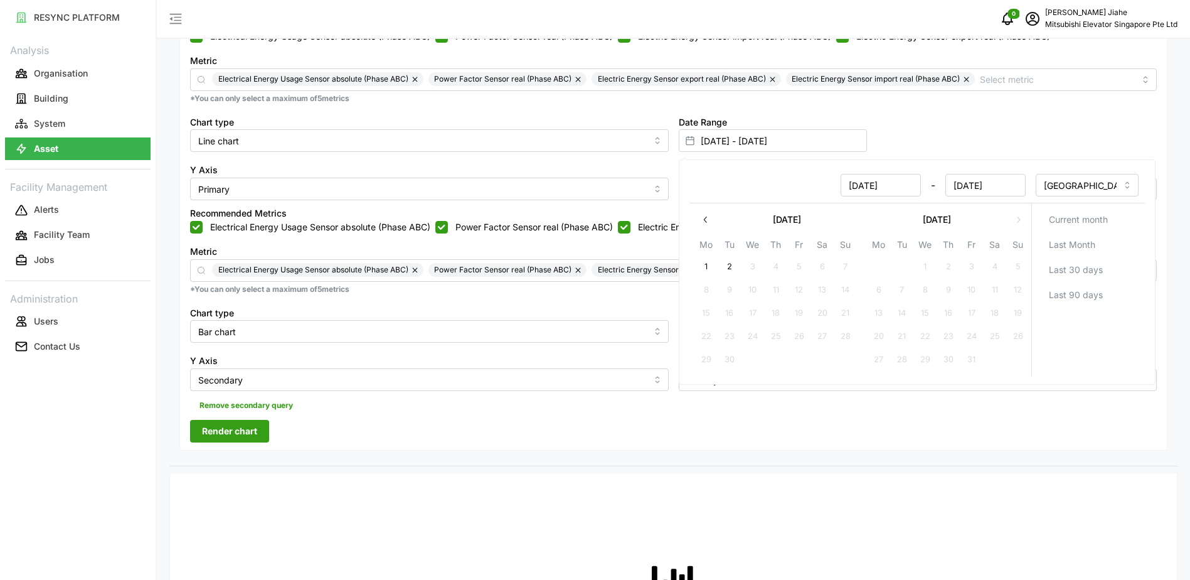
click at [708, 222] on icon "button" at bounding box center [705, 220] width 10 height 10
click at [1021, 358] on button "31" at bounding box center [1017, 359] width 23 height 23
type input "[DATE] - [DATE]"
type input "[DATE]"
click at [782, 140] on input "[DATE] - [DATE]" at bounding box center [773, 140] width 188 height 23
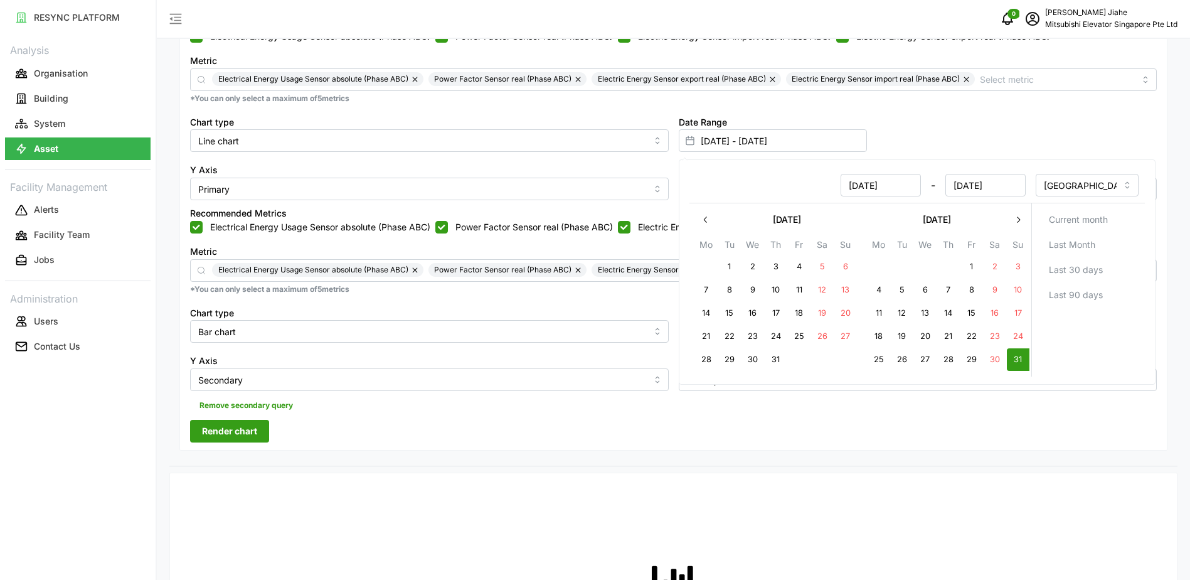
click at [1020, 356] on button "31" at bounding box center [1017, 359] width 23 height 23
type input "[DATE] - [DATE]"
type input "[DATE]"
click at [578, 300] on div "Chart type Bar chart" at bounding box center [429, 324] width 489 height 48
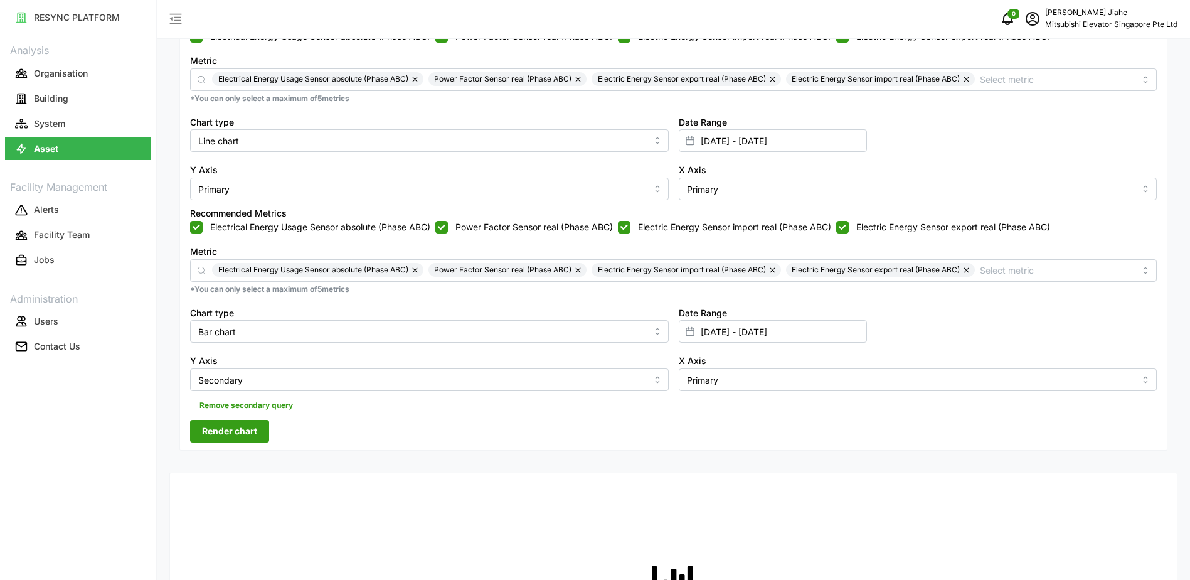
click at [698, 333] on div at bounding box center [689, 331] width 21 height 21
click at [220, 430] on span "Render chart" at bounding box center [229, 430] width 55 height 21
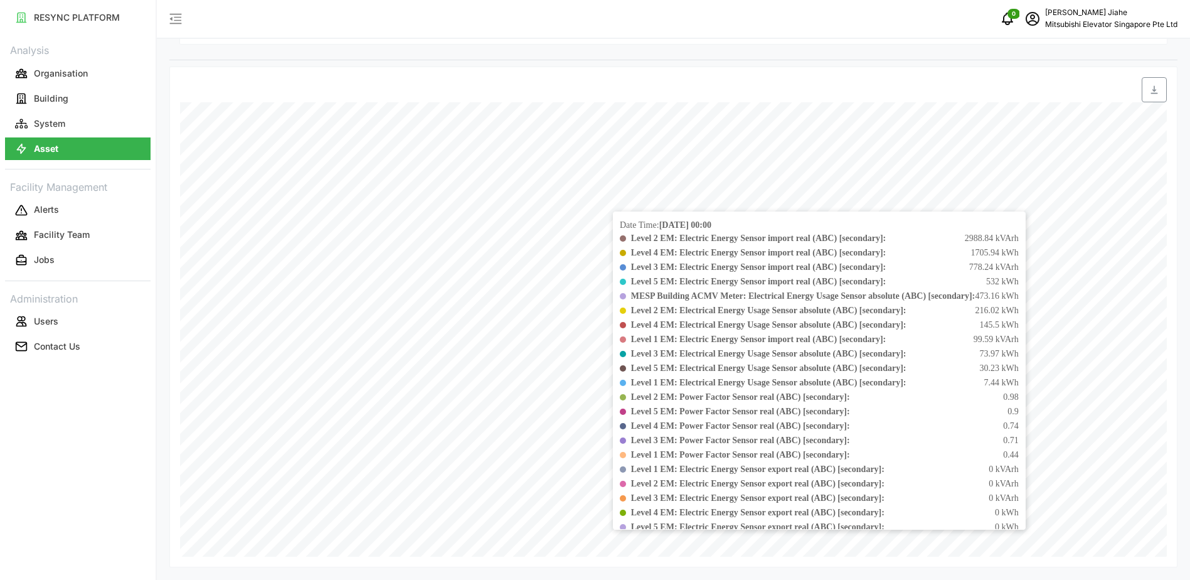
scroll to position [87, 0]
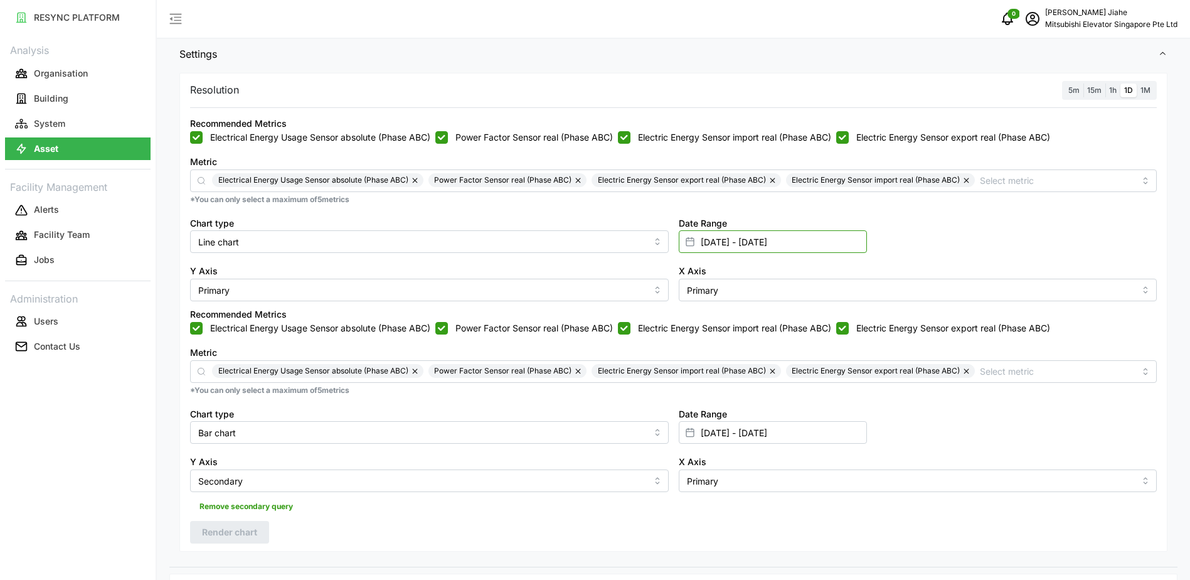
click at [705, 241] on input "[DATE] - [DATE]" at bounding box center [773, 241] width 188 height 23
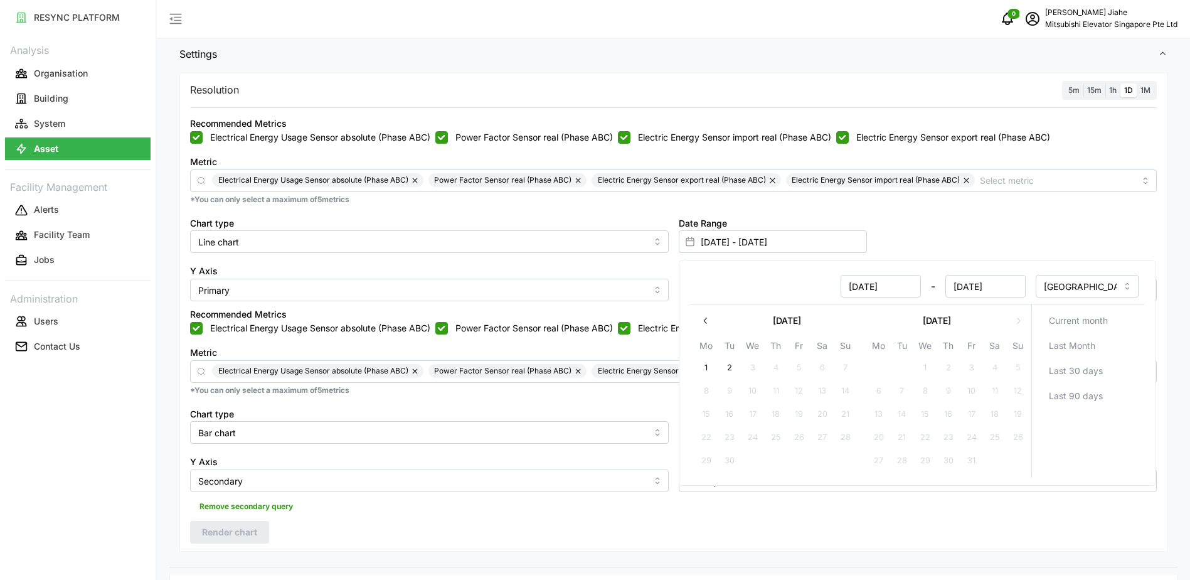
click at [708, 319] on icon "button" at bounding box center [705, 321] width 10 height 10
click at [972, 462] on button "29" at bounding box center [971, 460] width 23 height 23
type input "[DATE] - [DATE]"
type input "[DATE]"
click at [970, 462] on button "29" at bounding box center [971, 460] width 23 height 23
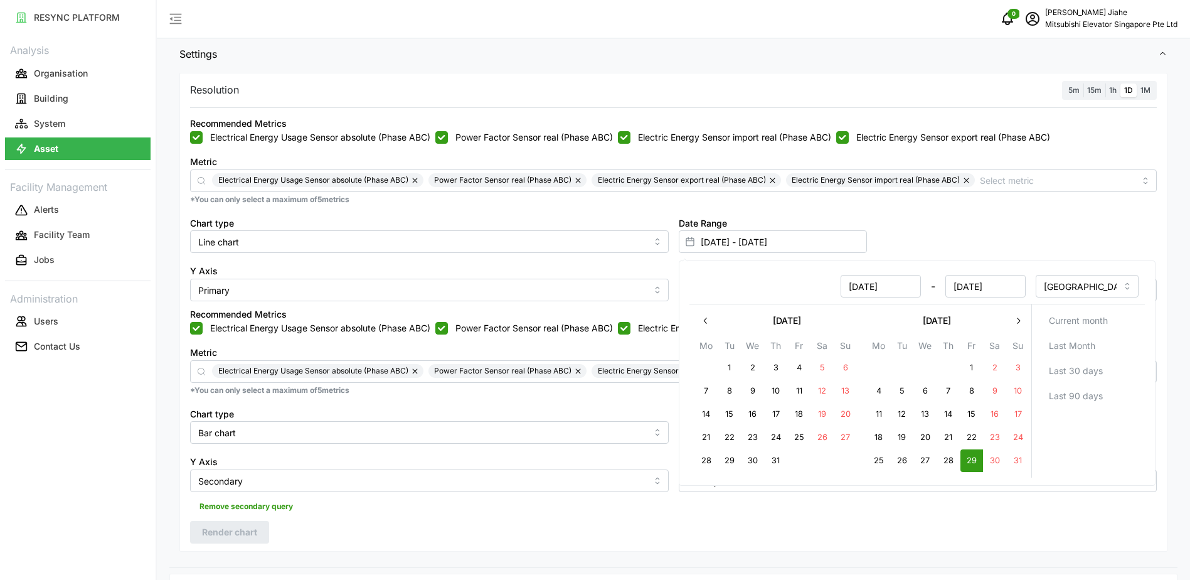
type input "[DATE] - [DATE]"
type input "[DATE]"
click at [942, 233] on div "Date Range [DATE] - [DATE]" at bounding box center [918, 234] width 489 height 48
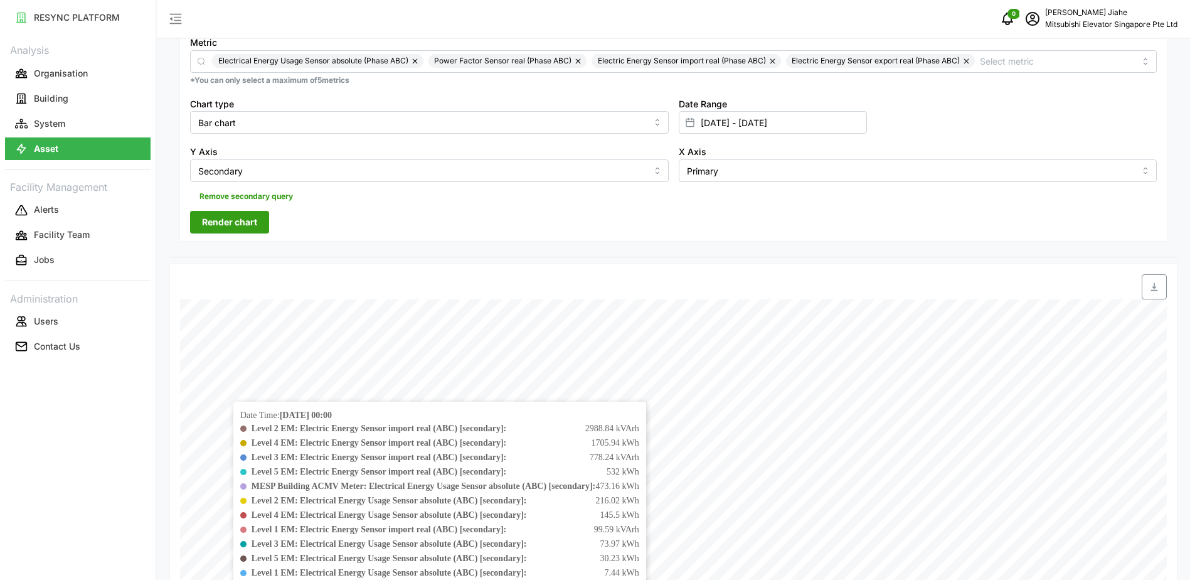
scroll to position [401, 0]
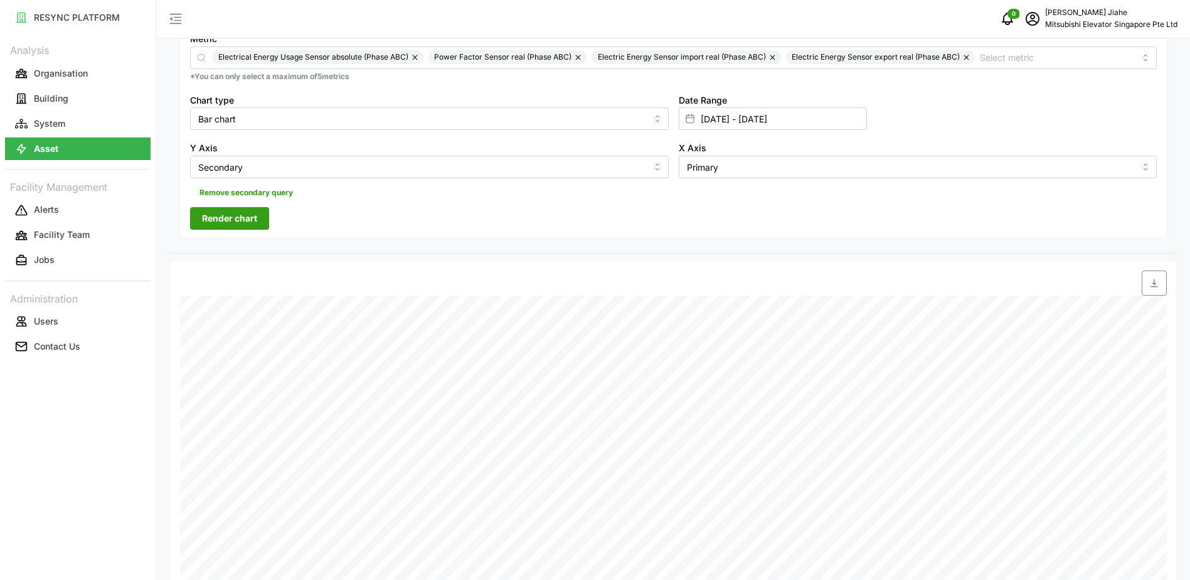
click at [235, 221] on span "Render chart" at bounding box center [229, 218] width 55 height 21
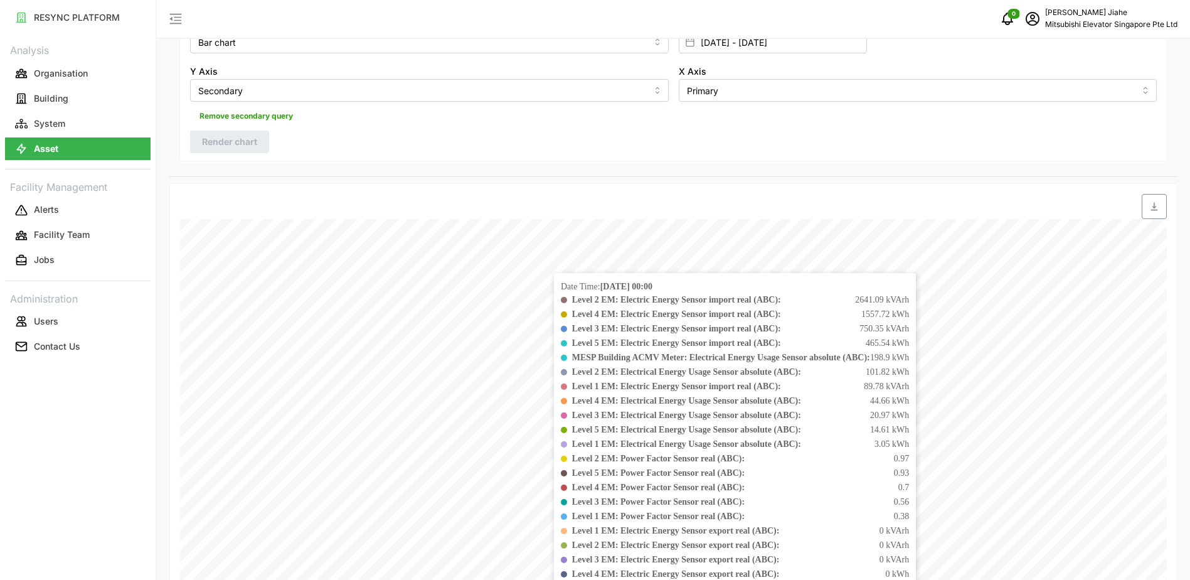
scroll to position [589, 0]
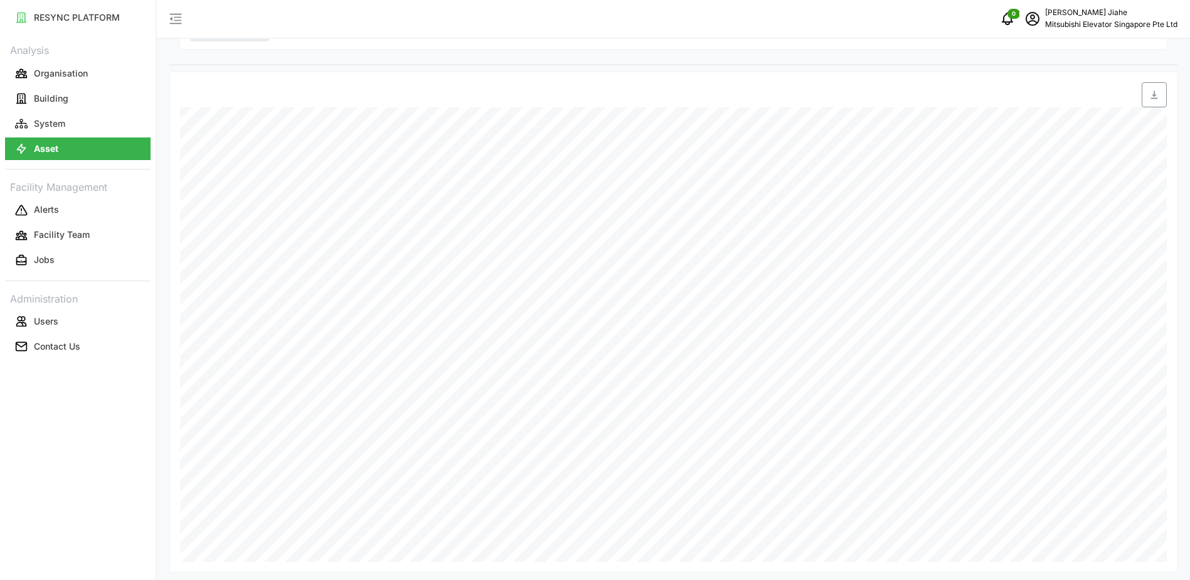
click at [741, 100] on div at bounding box center [798, 94] width 738 height 25
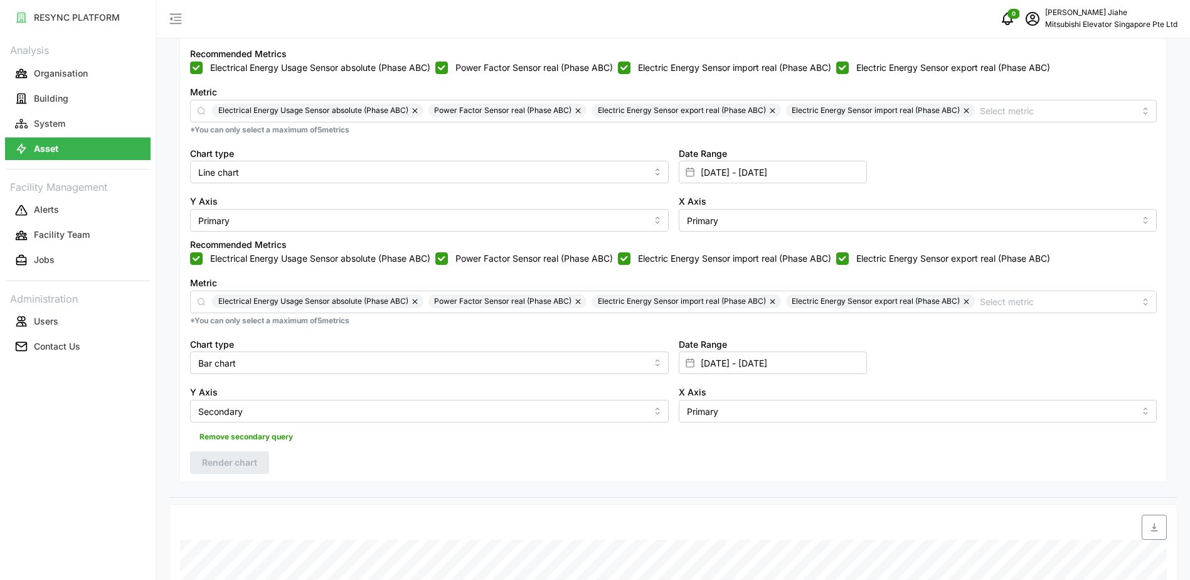
scroll to position [155, 0]
click at [728, 176] on input "[DATE] - [DATE]" at bounding box center [773, 173] width 188 height 23
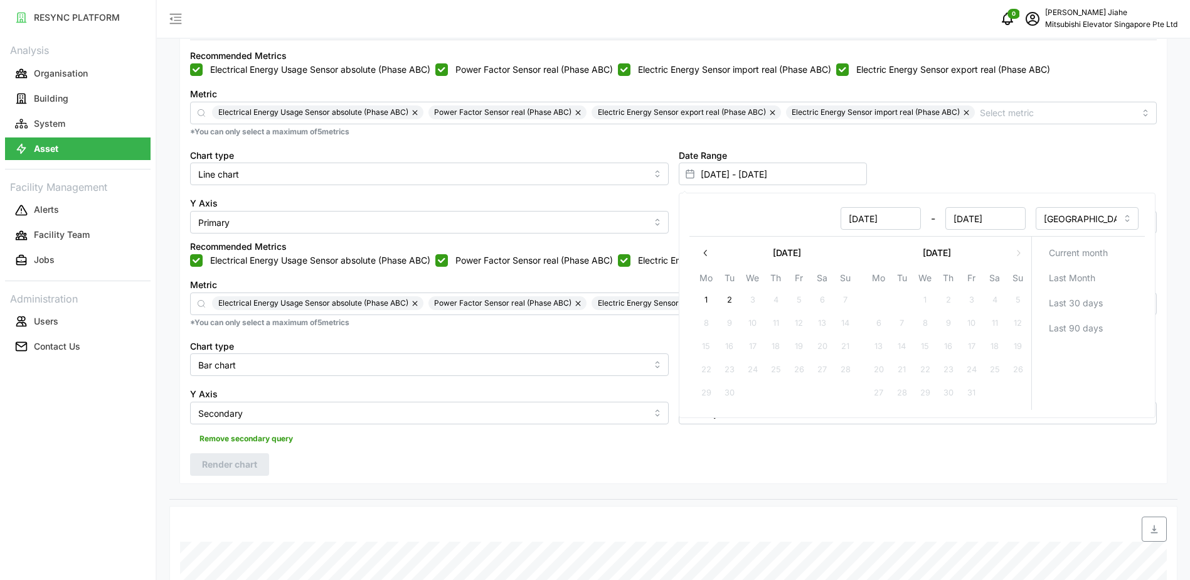
click at [698, 250] on button "button" at bounding box center [706, 253] width 23 height 23
click at [949, 395] on button "28" at bounding box center [948, 392] width 23 height 23
type input "[DATE] - [DATE]"
type input "[DATE]"
click at [944, 397] on button "28" at bounding box center [948, 392] width 23 height 23
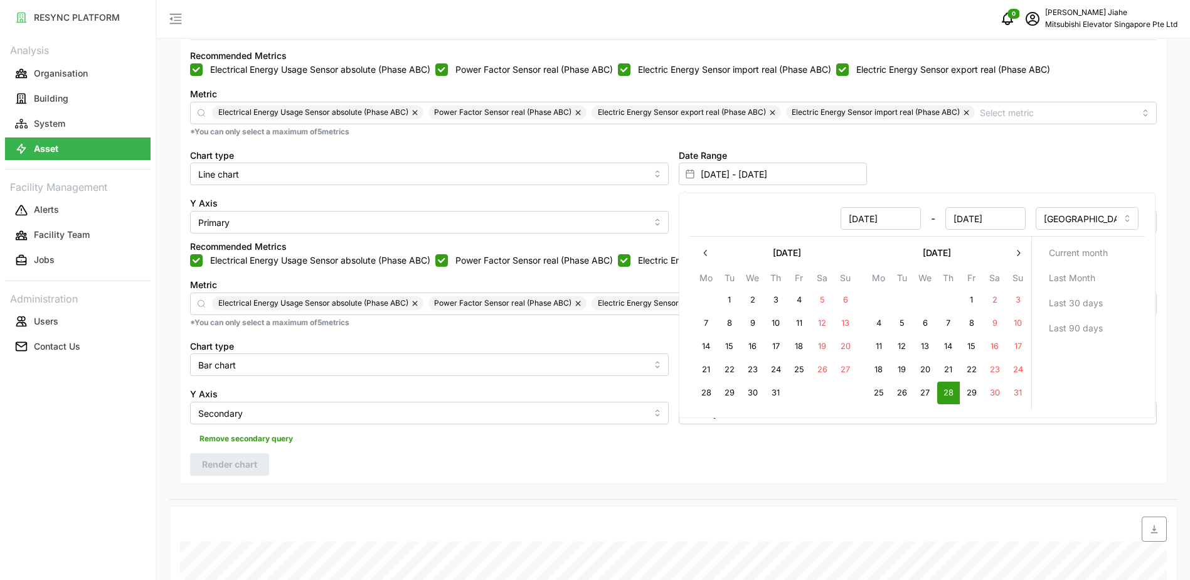
type input "[DATE] - [DATE]"
type input "[DATE]"
click at [919, 151] on div "Date Range [DATE] - [DATE]" at bounding box center [918, 166] width 489 height 48
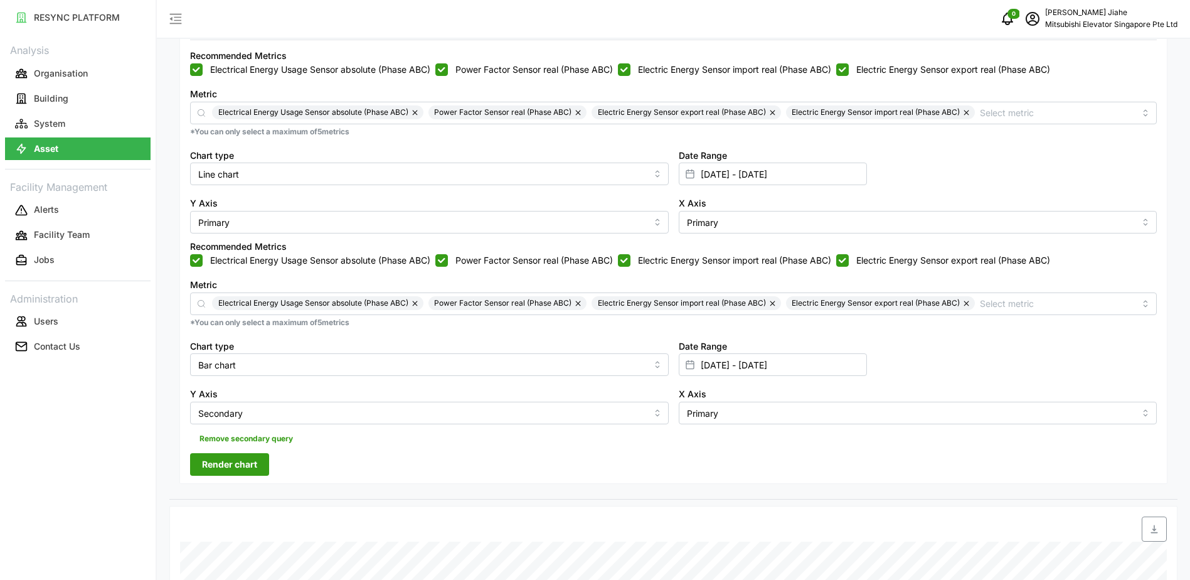
click at [236, 466] on span "Render chart" at bounding box center [229, 464] width 55 height 21
